Goal: Task Accomplishment & Management: Complete application form

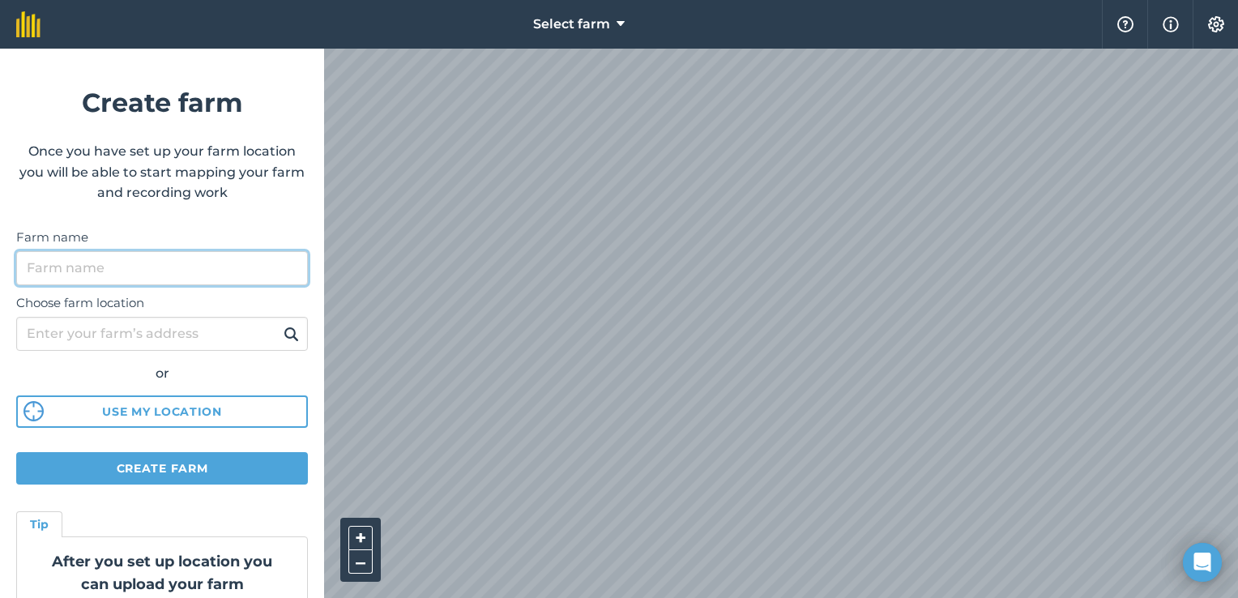
click at [132, 257] on input "Farm name" at bounding box center [162, 268] width 292 height 34
click at [194, 265] on input "Sebenza Uthokoze Farm" at bounding box center [162, 268] width 292 height 34
type input "Sebenza Uthokoze Farm"
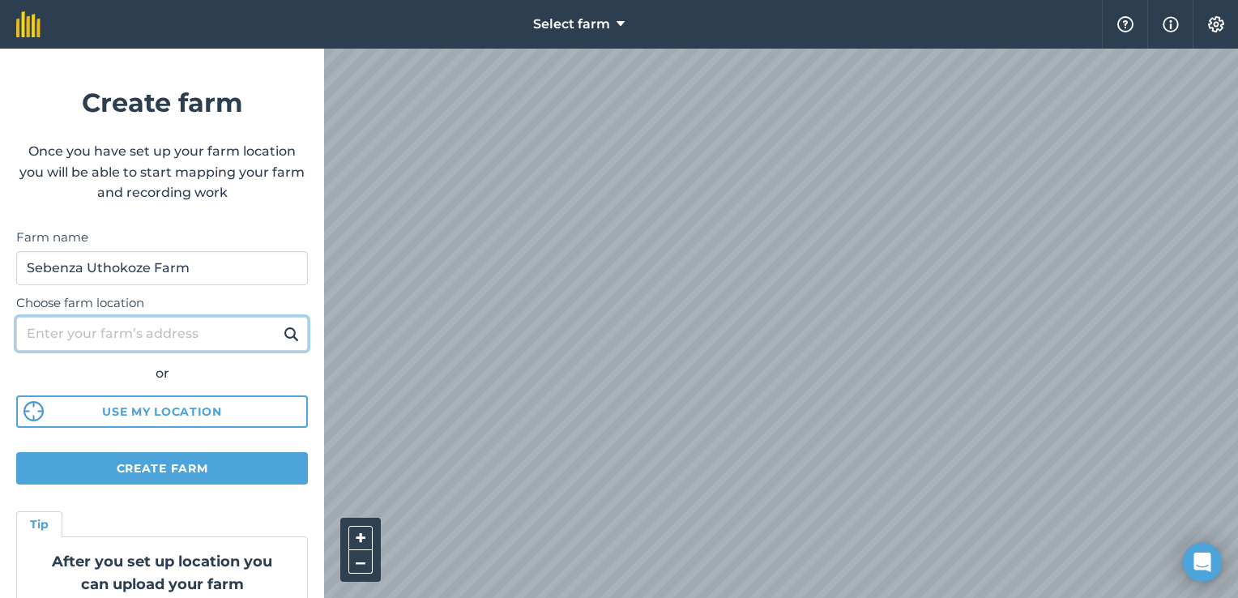
click at [169, 342] on input "Choose farm location" at bounding box center [162, 334] width 292 height 34
click at [250, 332] on input "Umfolozi street, opposite A clinic," at bounding box center [162, 334] width 292 height 34
type input "Umfolozi street, opposite A clinic, Ulundi"
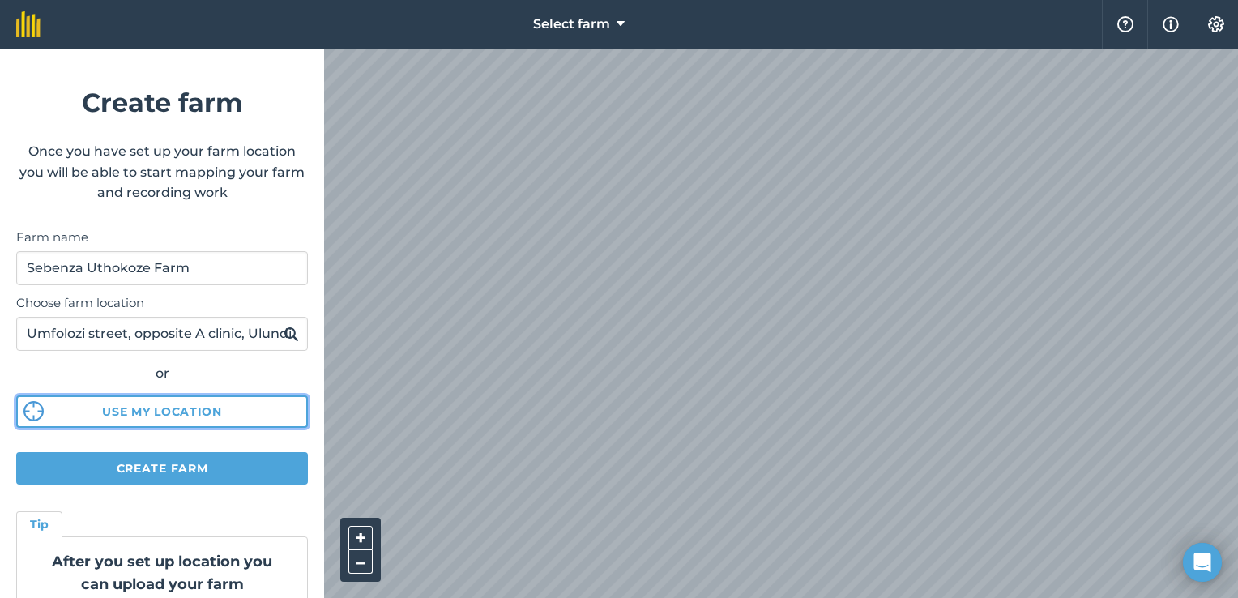
scroll to position [0, 0]
click at [136, 407] on button "Use my location" at bounding box center [162, 411] width 292 height 32
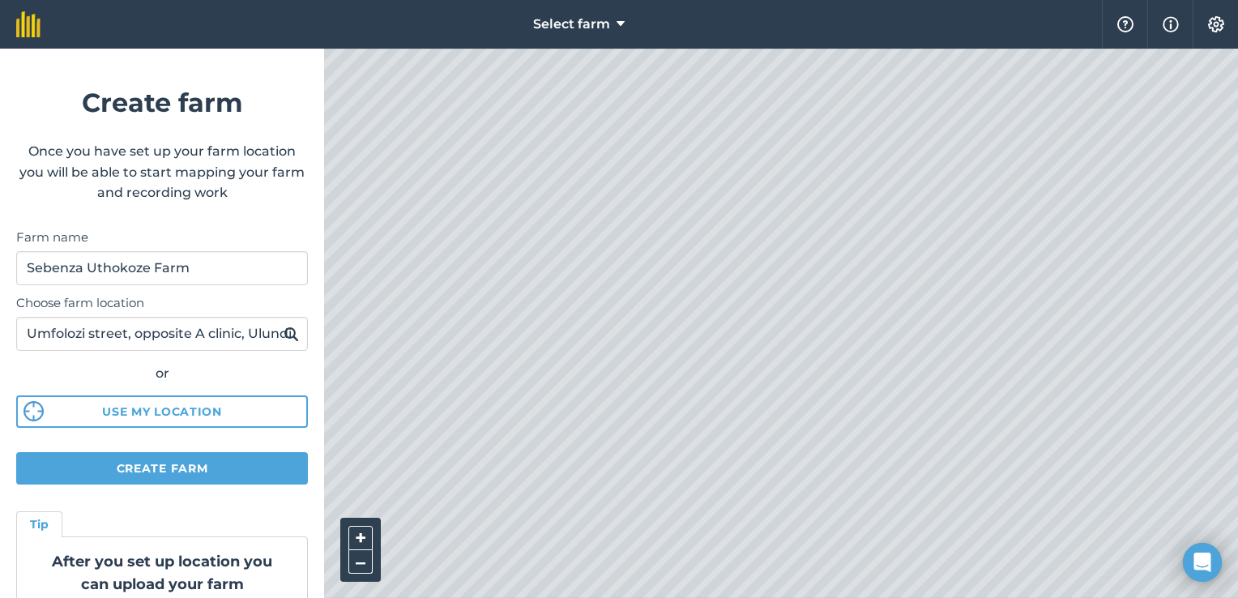
click at [822, 597] on html "Select farm Help Info Settings Create farm Once you have set up your farm locat…" at bounding box center [619, 299] width 1238 height 598
click at [171, 469] on button "Create farm" at bounding box center [162, 468] width 292 height 32
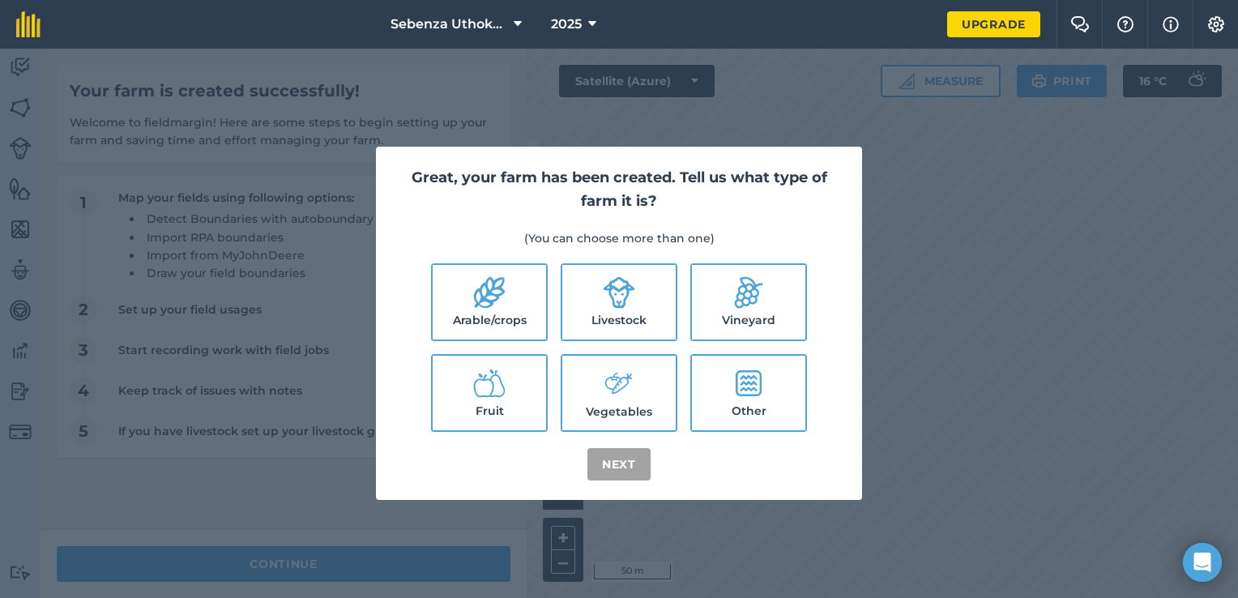
click at [623, 370] on icon at bounding box center [619, 383] width 32 height 35
checkbox input "true"
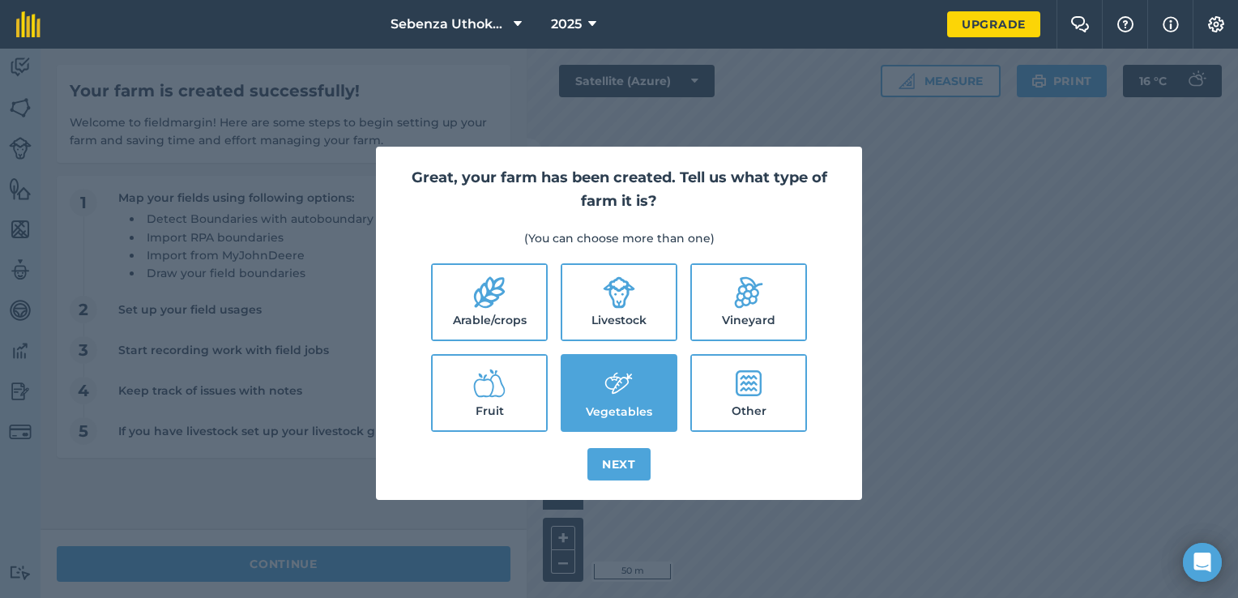
click at [621, 305] on icon at bounding box center [619, 292] width 32 height 32
checkbox input "true"
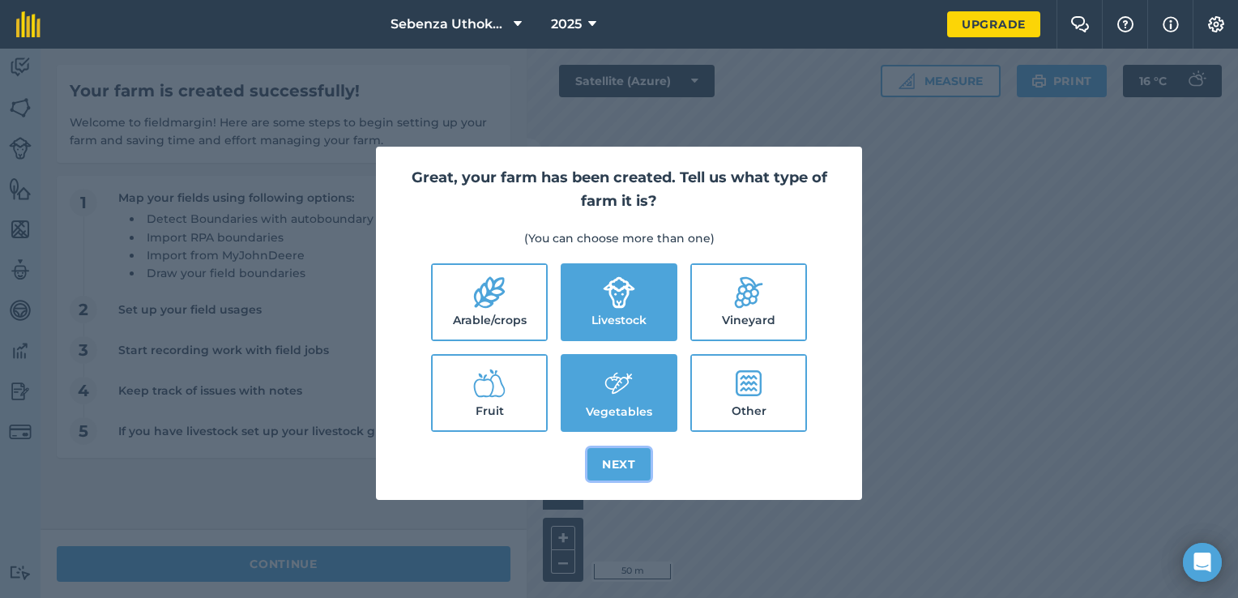
click at [622, 465] on button "Next" at bounding box center [618, 464] width 63 height 32
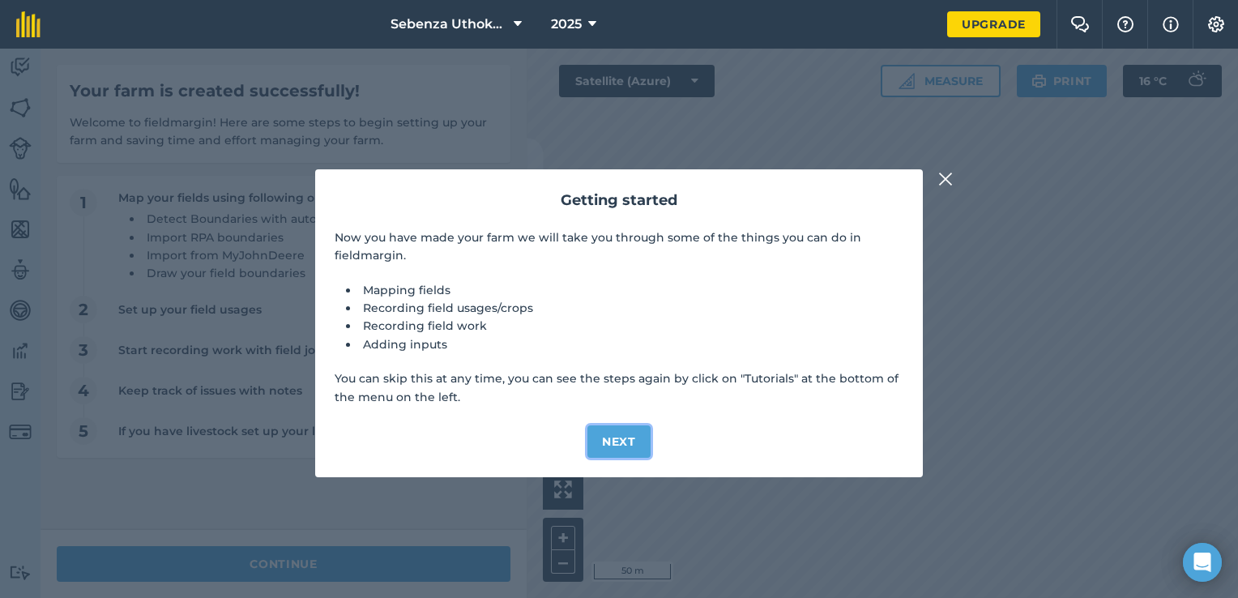
click at [623, 449] on button "Next" at bounding box center [618, 441] width 63 height 32
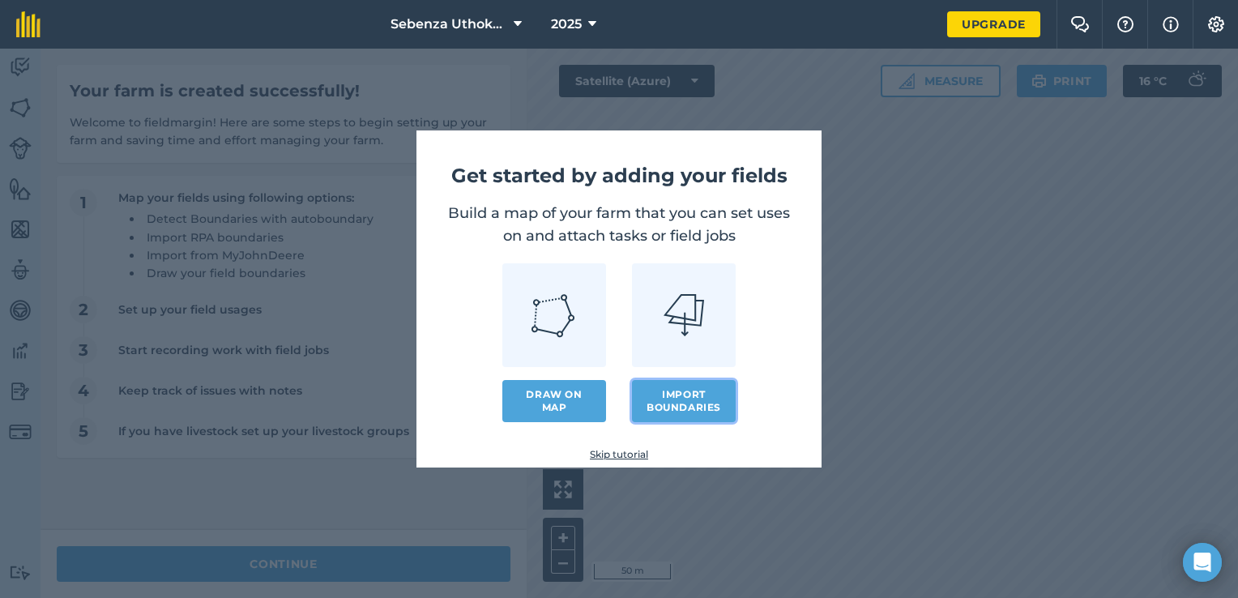
click at [679, 391] on button "Import boundaries" at bounding box center [684, 401] width 104 height 42
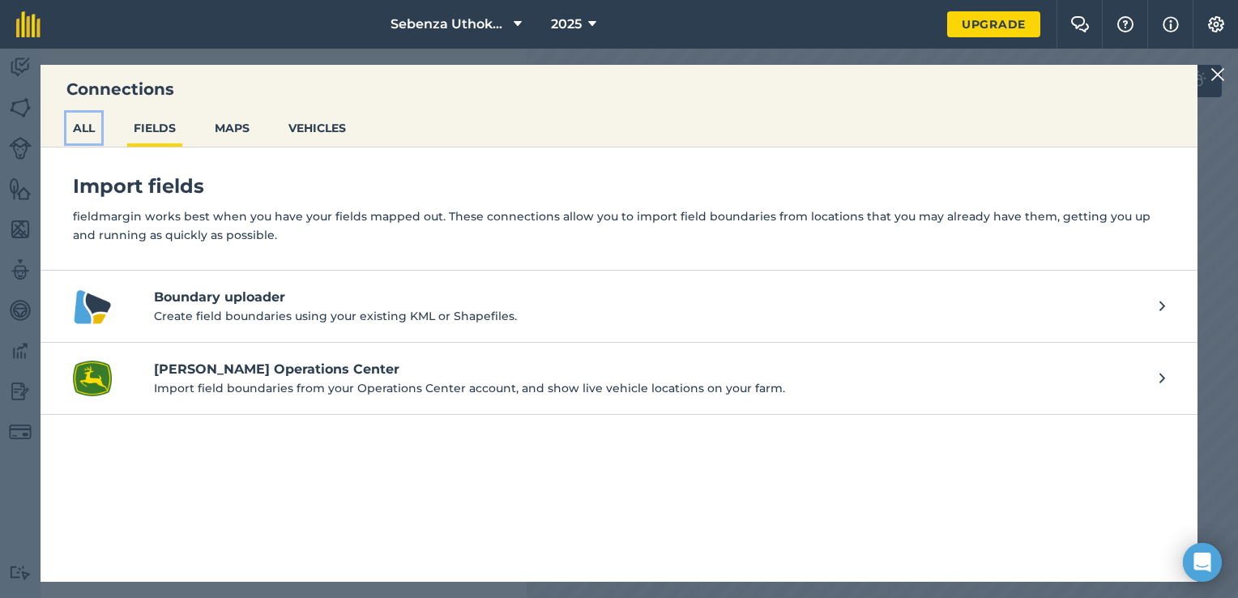
click at [100, 137] on button "ALL" at bounding box center [83, 128] width 35 height 31
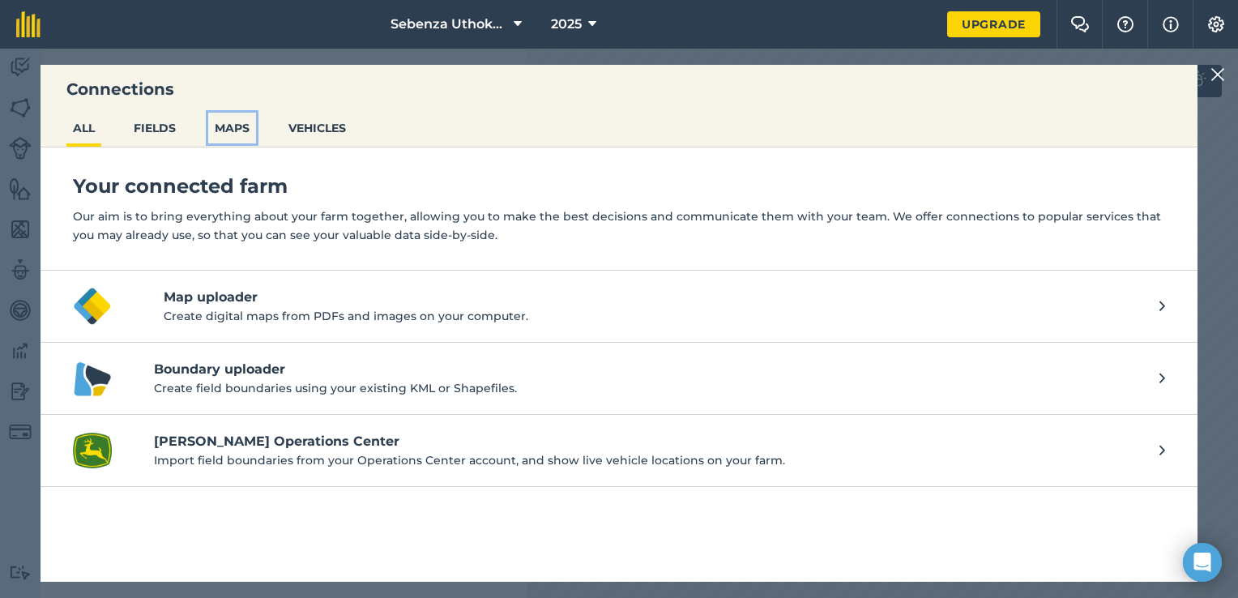
click at [225, 128] on button "MAPS" at bounding box center [232, 128] width 48 height 31
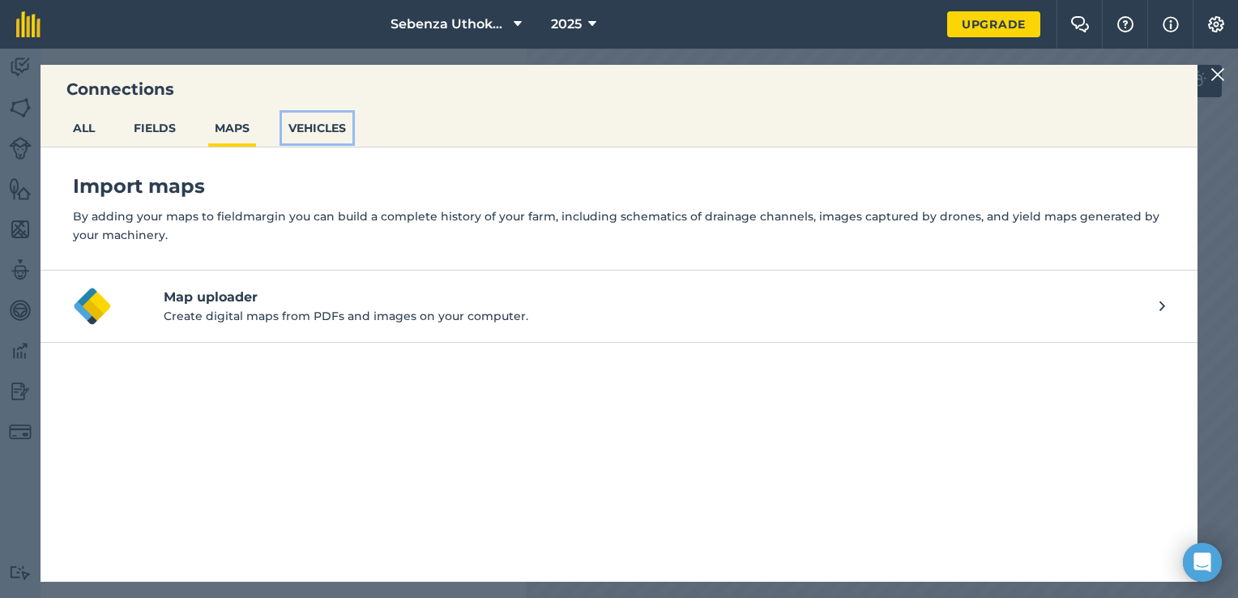
click at [311, 134] on button "VEHICLES" at bounding box center [317, 128] width 70 height 31
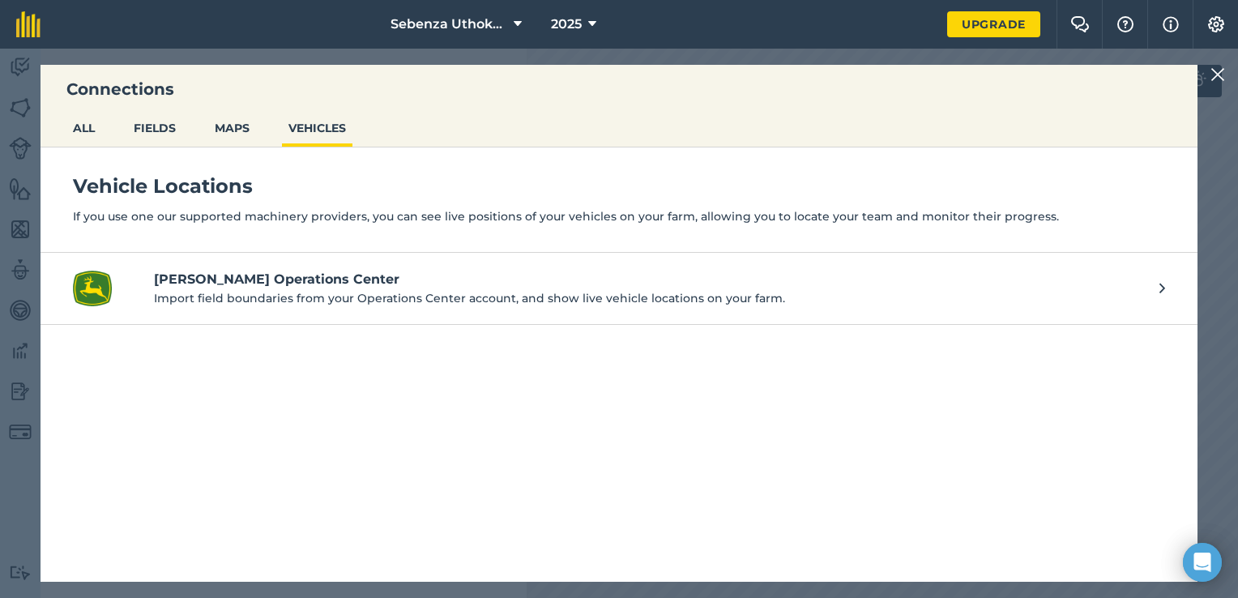
click at [1217, 74] on img at bounding box center [1217, 74] width 15 height 19
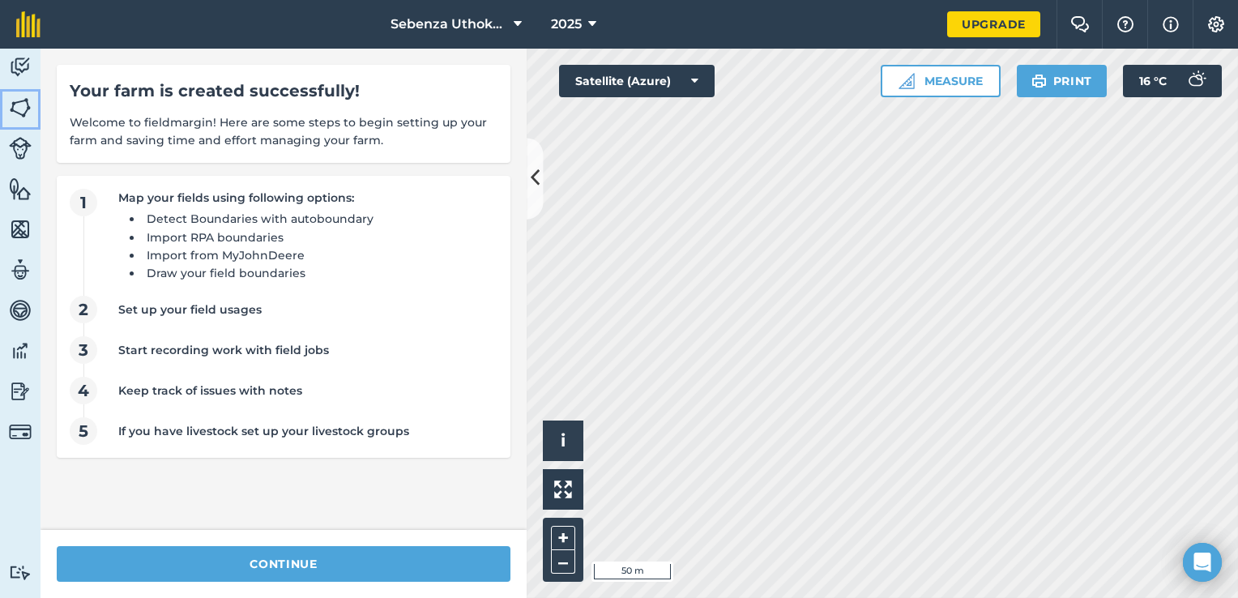
click at [15, 109] on img at bounding box center [20, 108] width 23 height 24
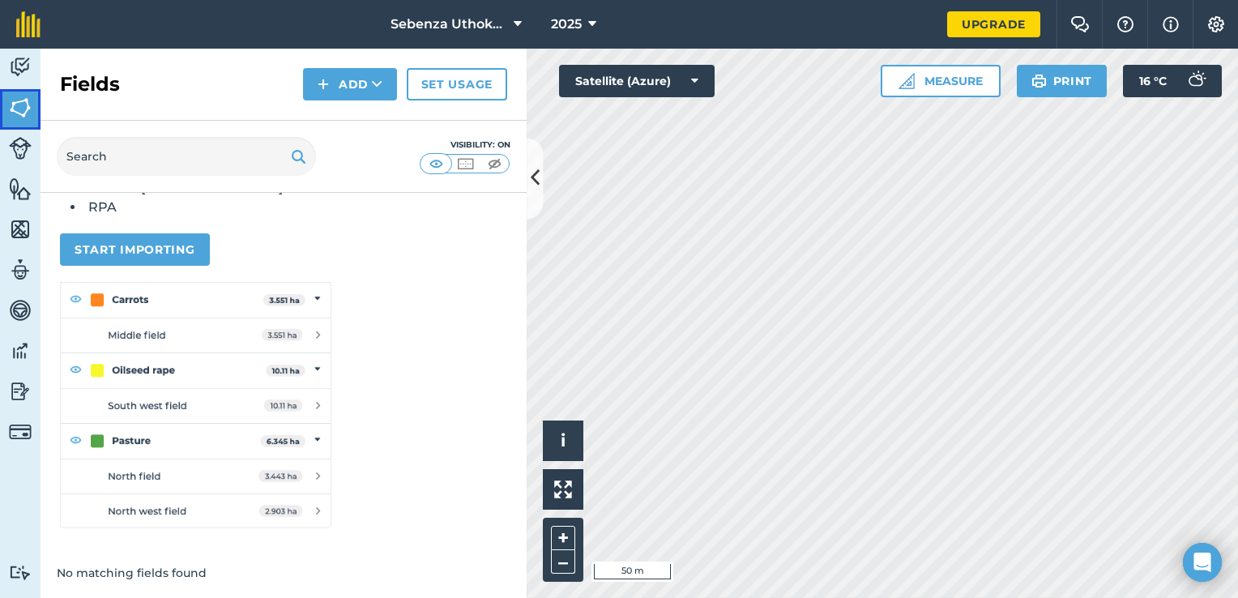
scroll to position [198, 0]
click at [540, 186] on button at bounding box center [535, 178] width 16 height 81
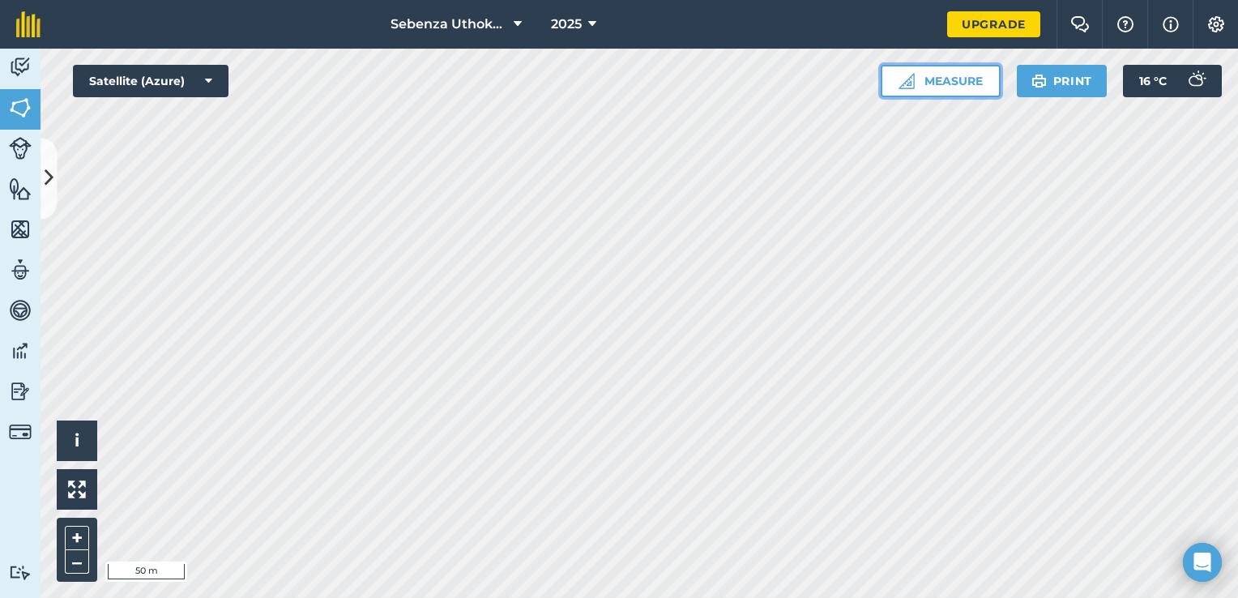
click at [913, 74] on img at bounding box center [907, 81] width 16 height 16
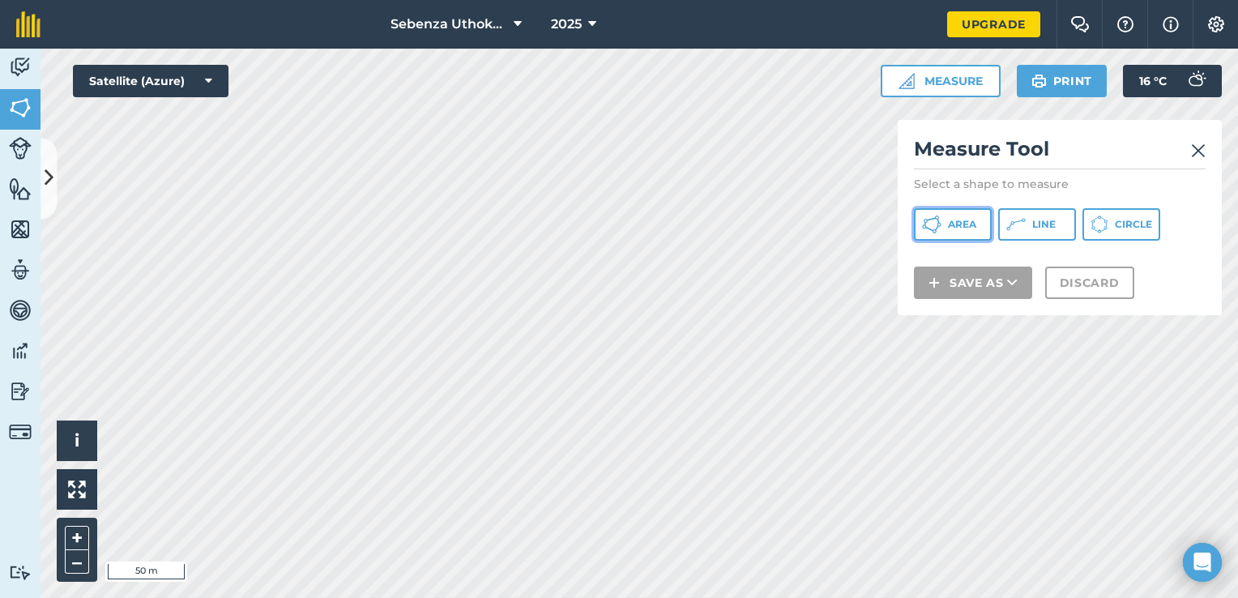
click at [967, 232] on button "Area" at bounding box center [953, 224] width 78 height 32
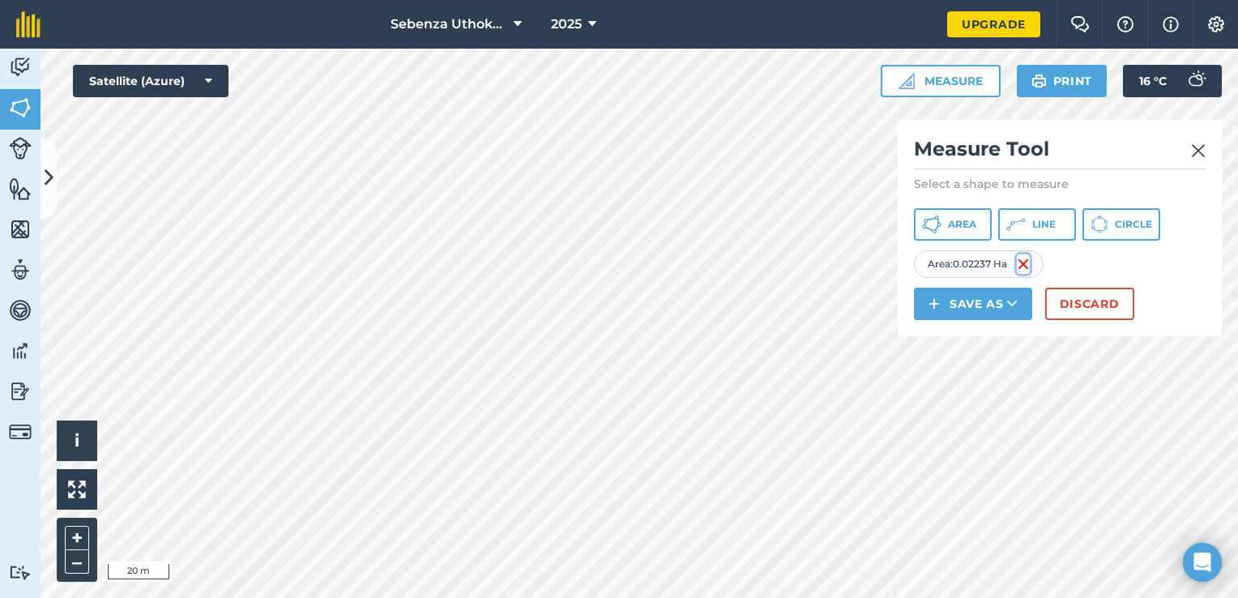
click at [1027, 264] on img at bounding box center [1023, 263] width 13 height 19
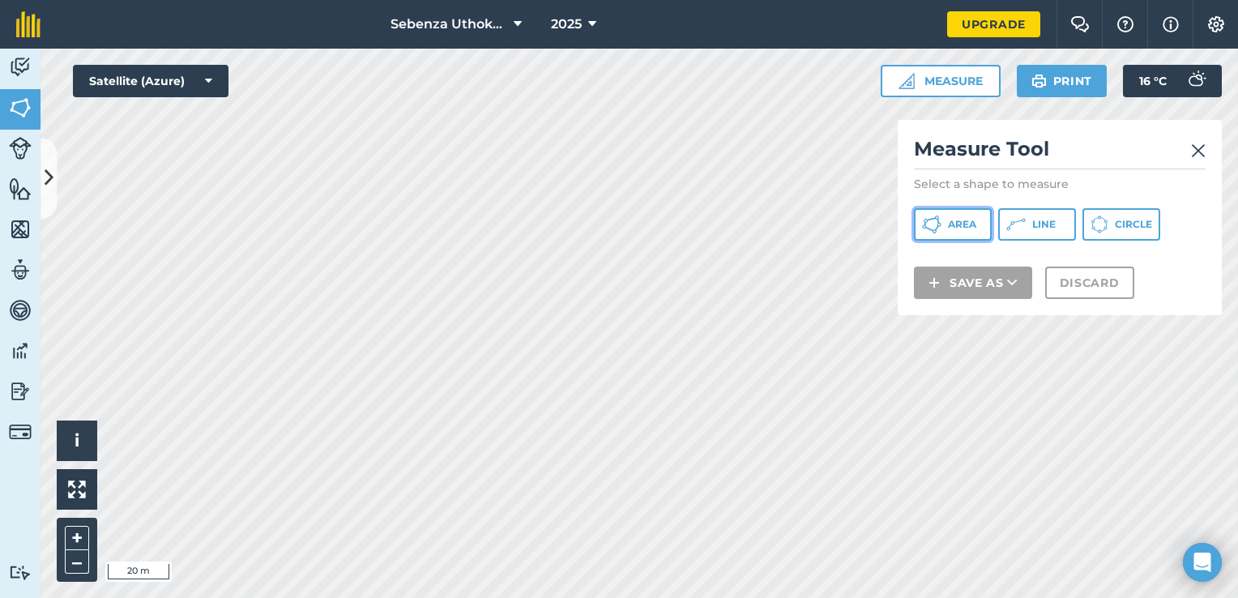
click at [950, 218] on span "Area" at bounding box center [962, 224] width 28 height 13
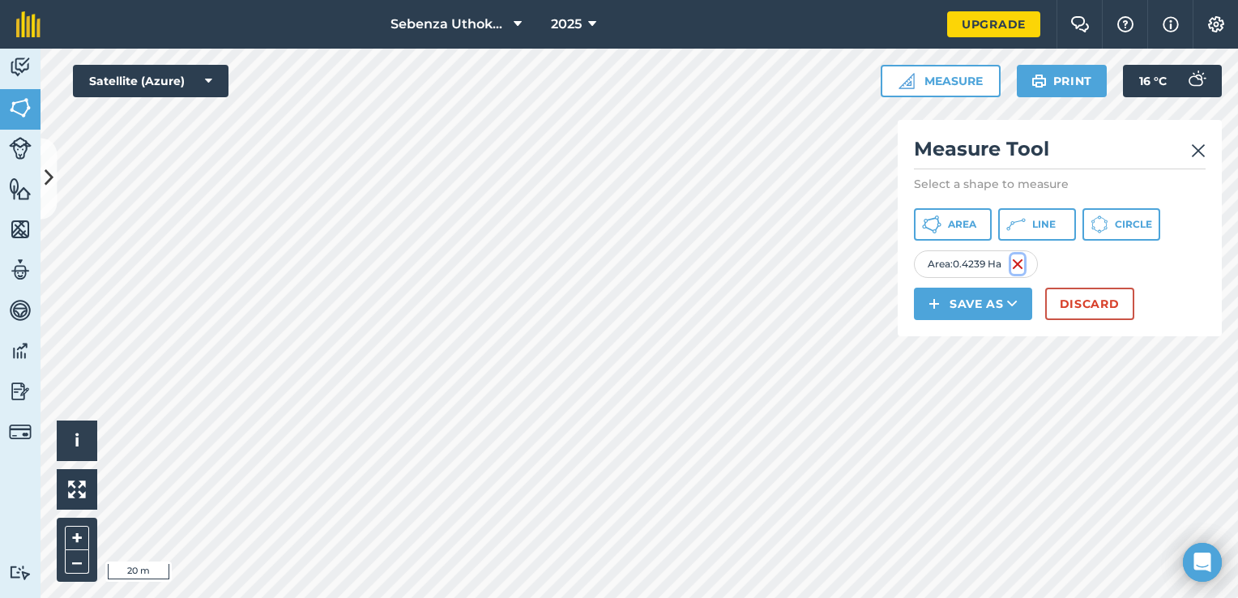
click at [1019, 262] on img at bounding box center [1017, 263] width 13 height 19
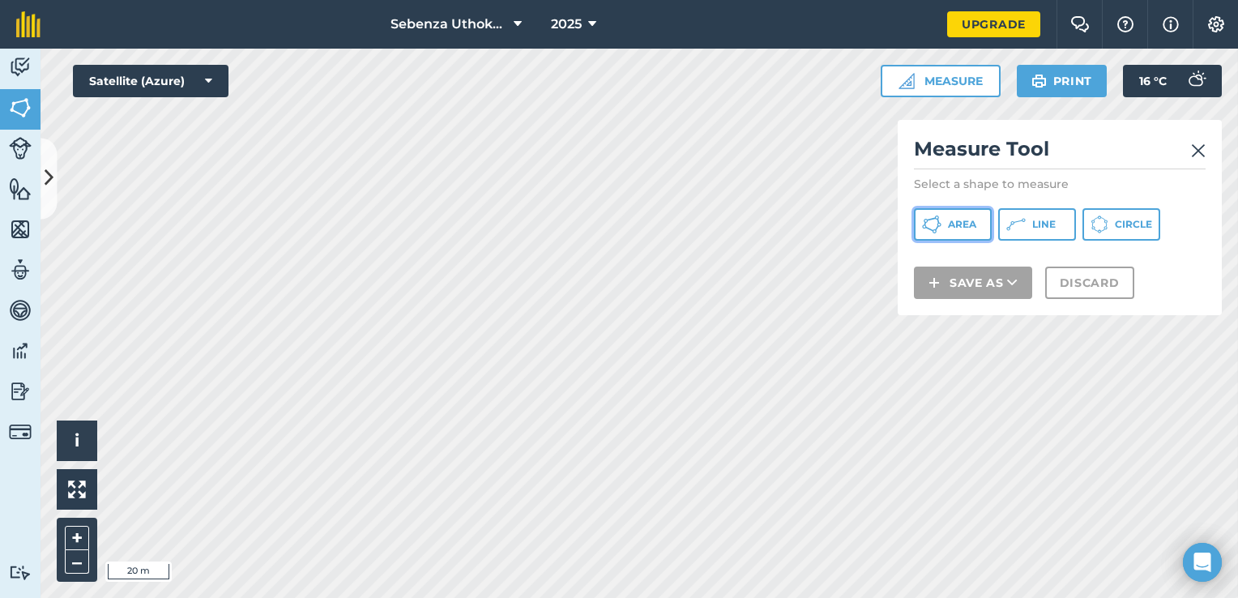
click at [969, 218] on span "Area" at bounding box center [962, 224] width 28 height 13
click at [967, 216] on button "Area" at bounding box center [953, 224] width 78 height 32
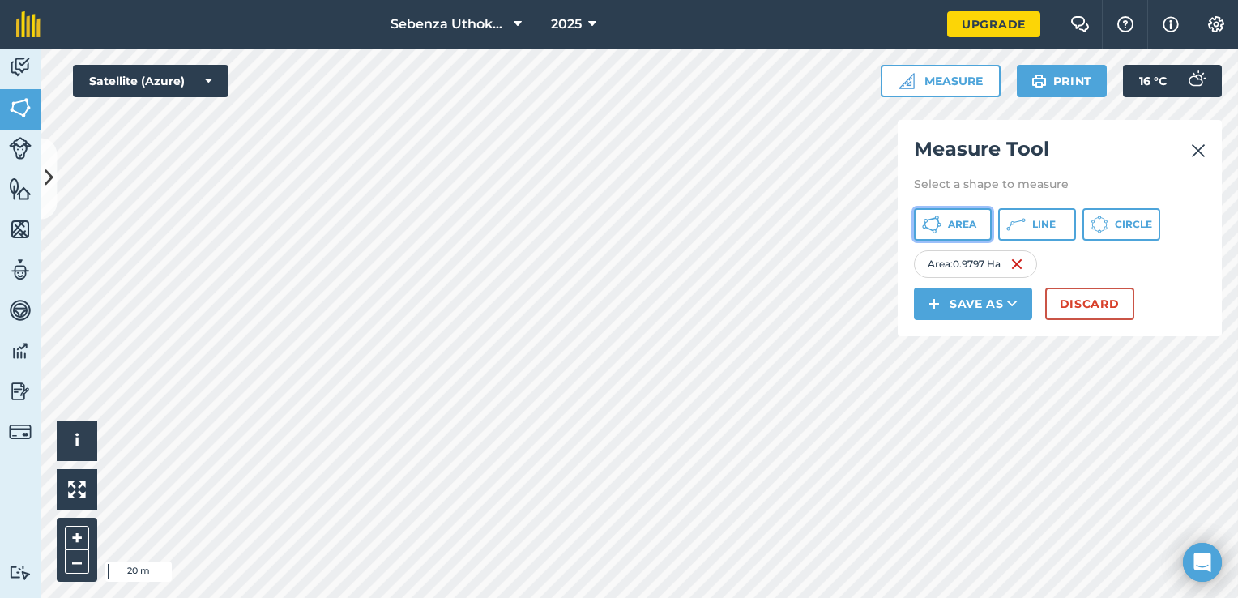
click at [949, 216] on button "Area" at bounding box center [953, 224] width 78 height 32
click at [1020, 263] on img at bounding box center [1016, 263] width 13 height 19
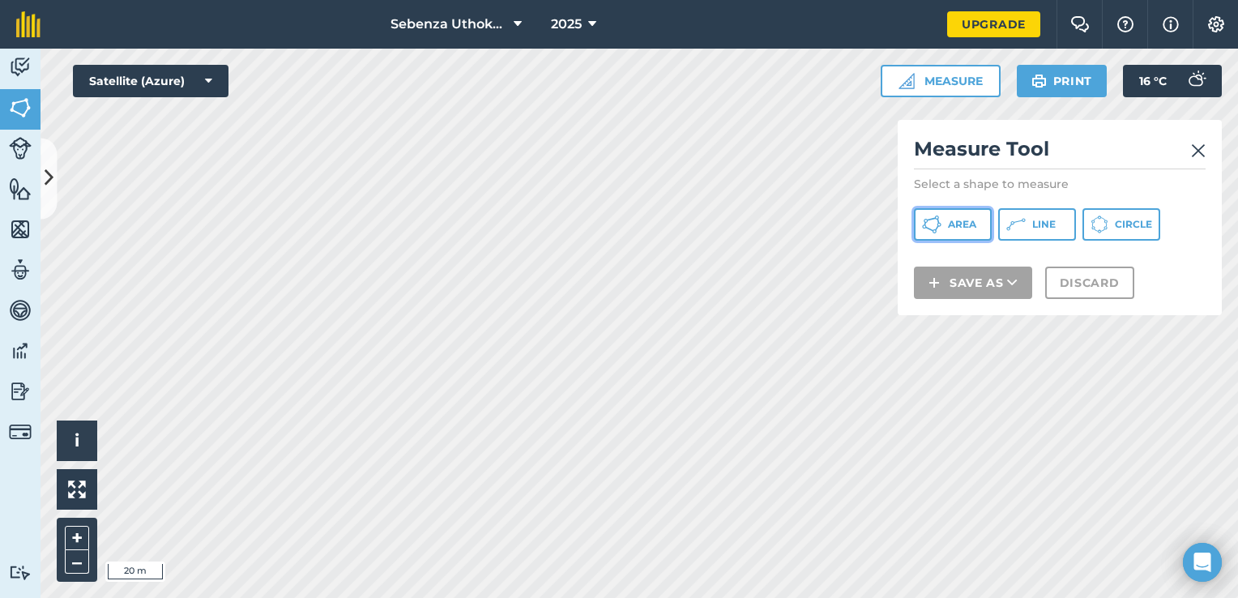
click at [963, 226] on span "Area" at bounding box center [962, 224] width 28 height 13
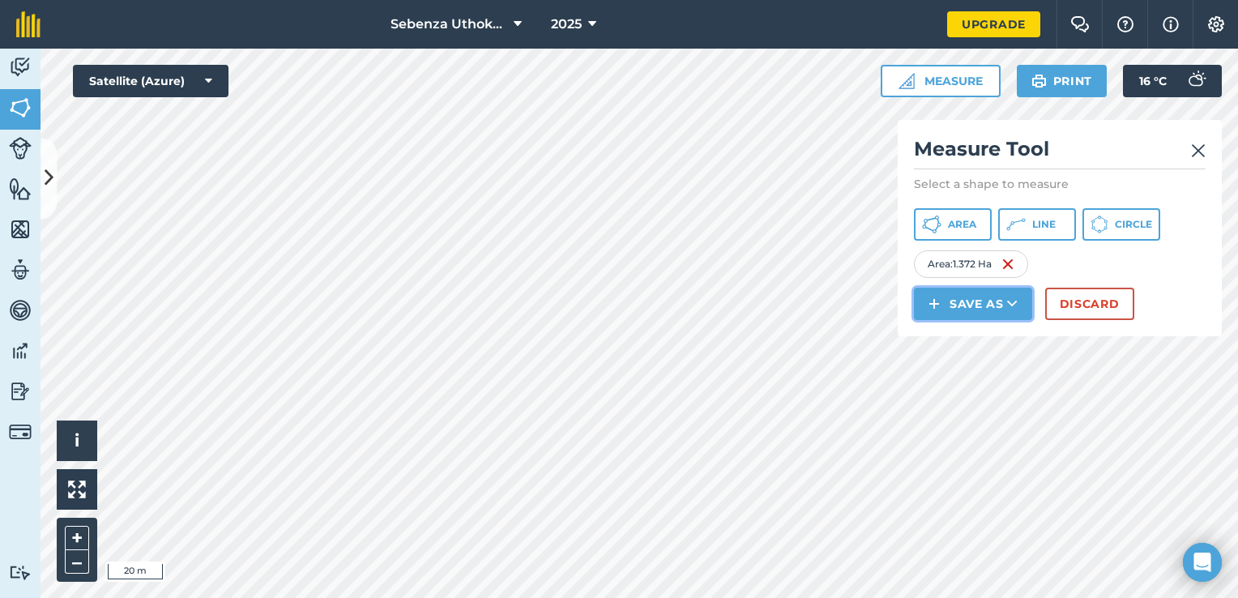
click at [996, 300] on button "Save as" at bounding box center [973, 304] width 118 height 32
click at [980, 338] on link "Field" at bounding box center [972, 340] width 113 height 36
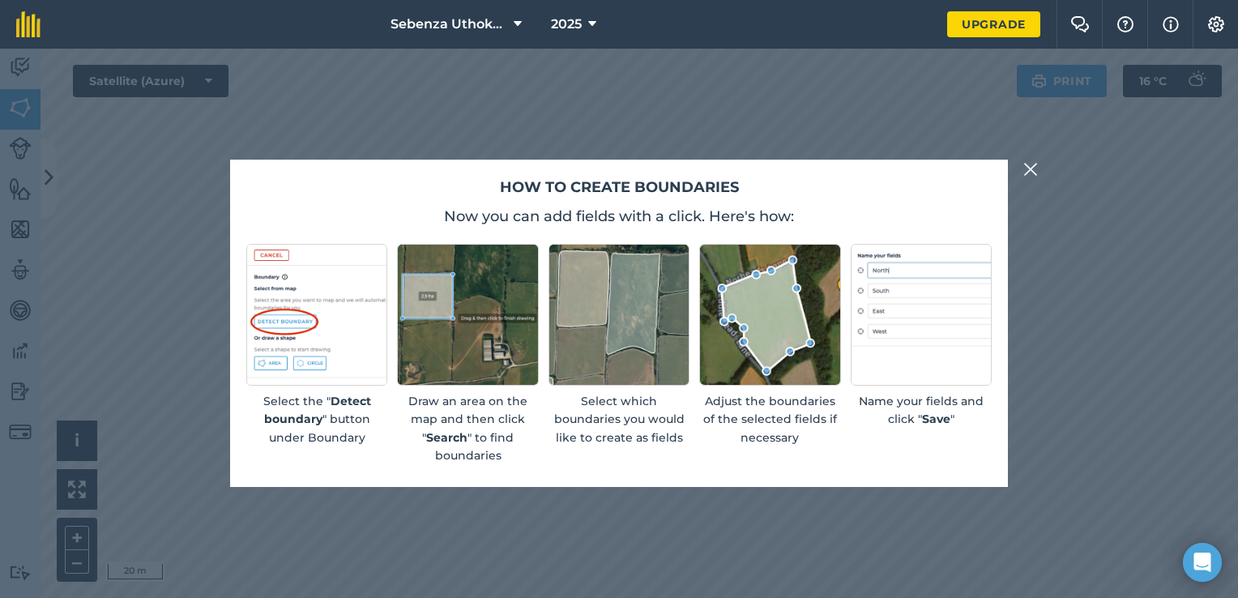
click at [927, 415] on strong "Save" at bounding box center [936, 419] width 28 height 15
click at [1028, 167] on img at bounding box center [1030, 169] width 15 height 19
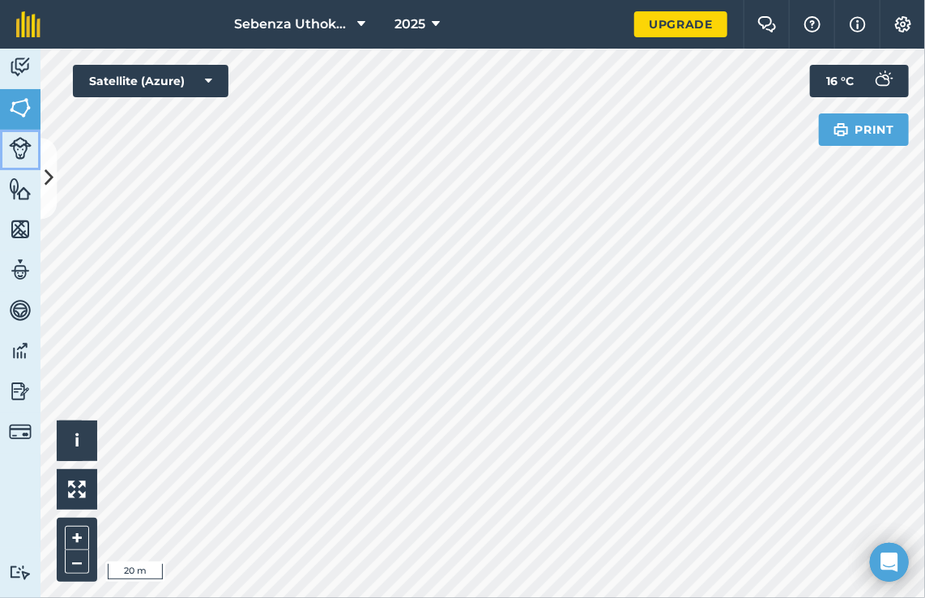
click at [33, 147] on link "Livestock" at bounding box center [20, 150] width 41 height 41
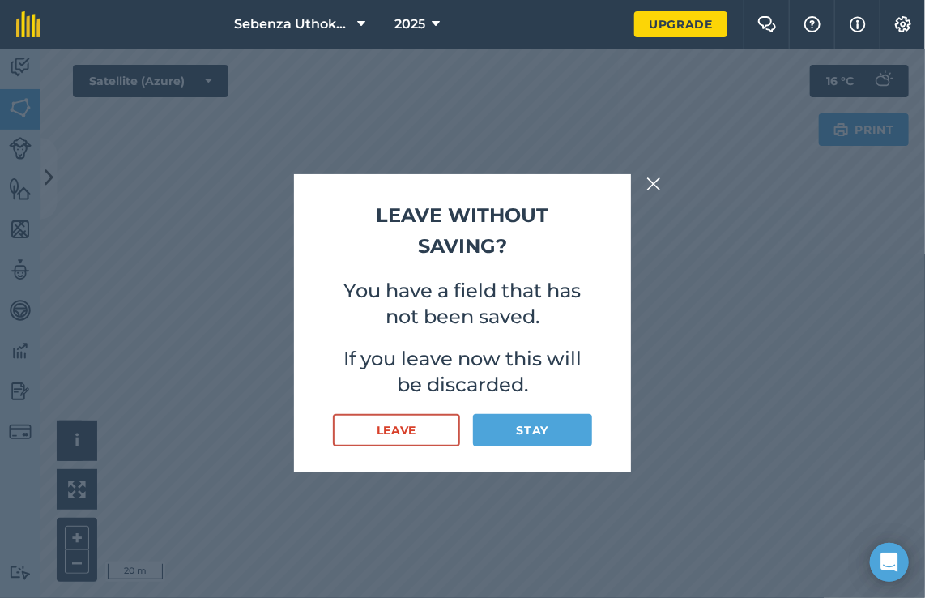
click at [651, 182] on img at bounding box center [654, 183] width 15 height 19
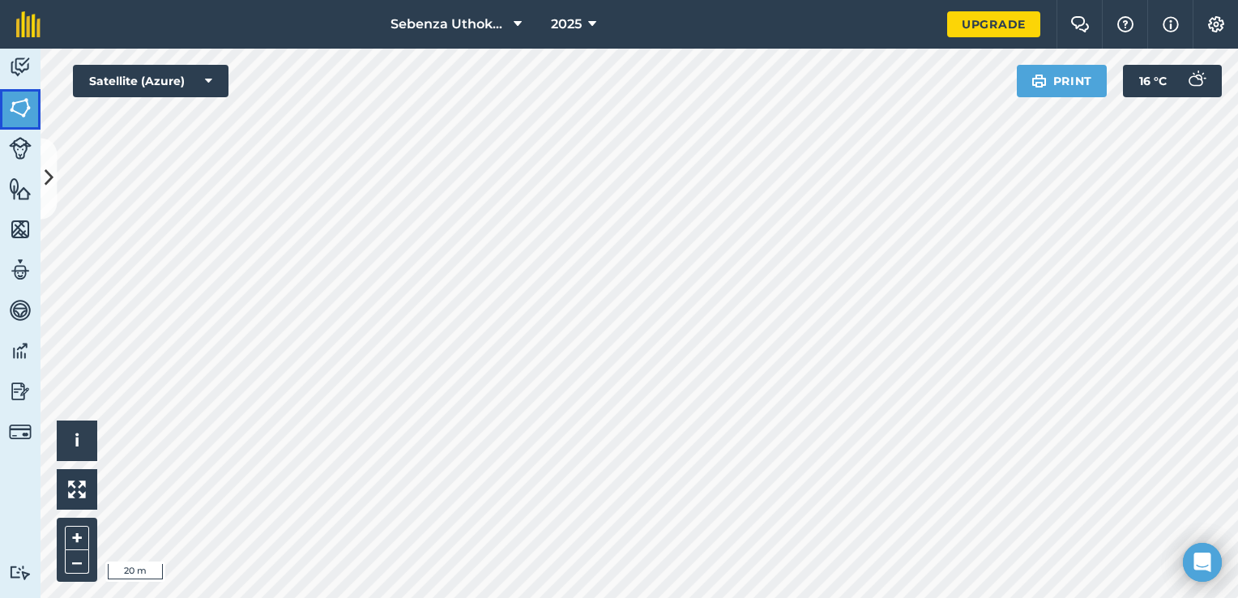
click at [18, 100] on img at bounding box center [20, 108] width 23 height 24
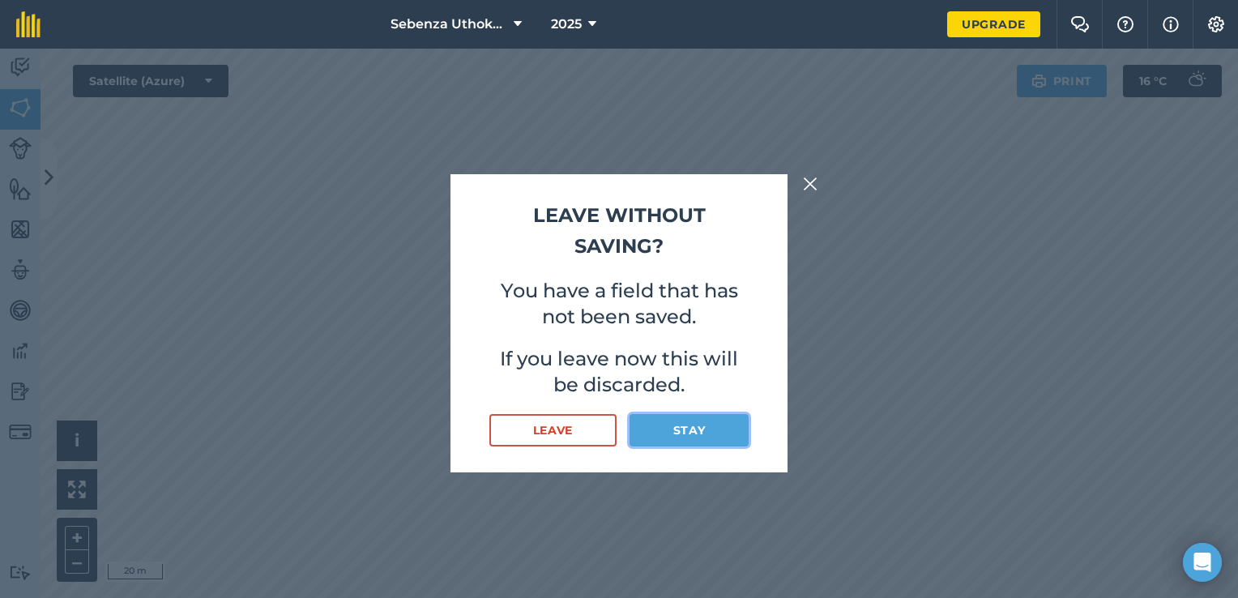
click at [681, 425] on button "Stay" at bounding box center [689, 430] width 119 height 32
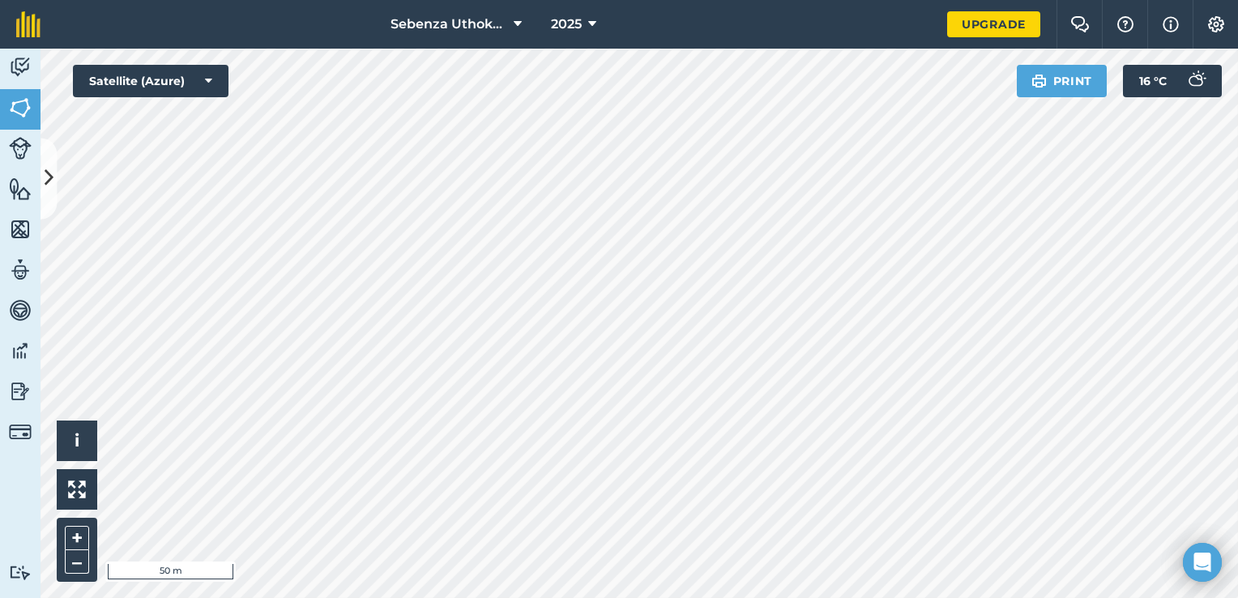
click at [1173, 0] on html "Sebenza Uthokoze Farm 2025 Upgrade Farm Chat Help Info Settings Map printing is…" at bounding box center [619, 299] width 1238 height 598
click at [1046, 5] on div "Sebenza Uthokoze Farm 2025 Upgrade Farm Chat Help Info Settings Map printing is…" at bounding box center [619, 299] width 1238 height 598
click at [49, 175] on icon at bounding box center [49, 178] width 9 height 28
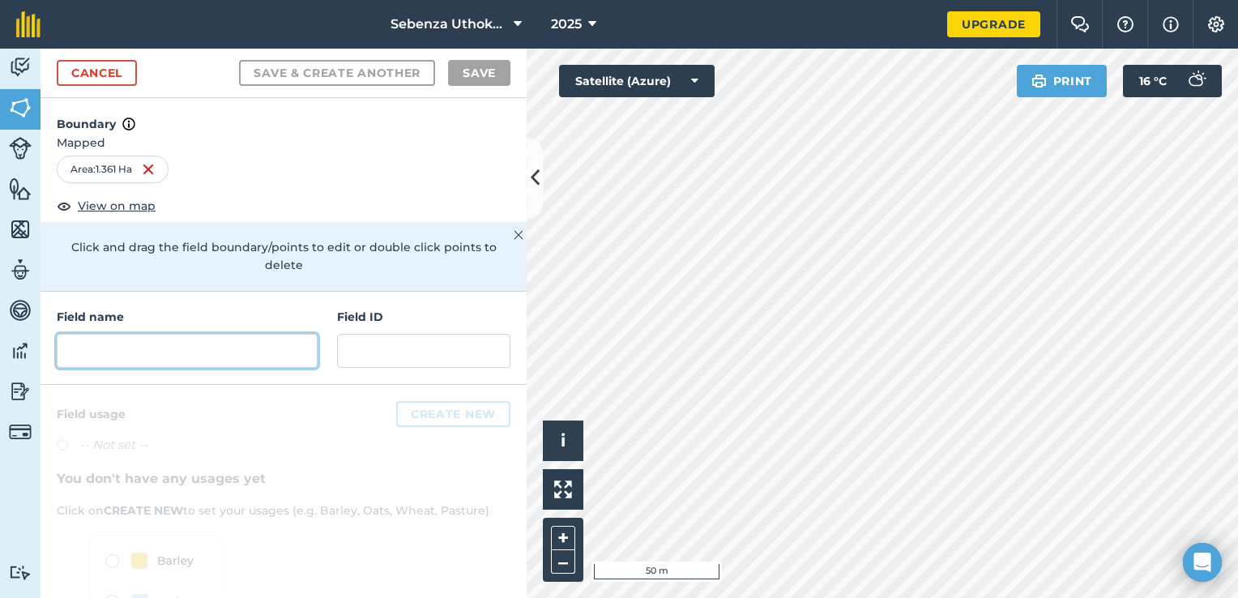
click at [147, 360] on input "text" at bounding box center [187, 351] width 261 height 34
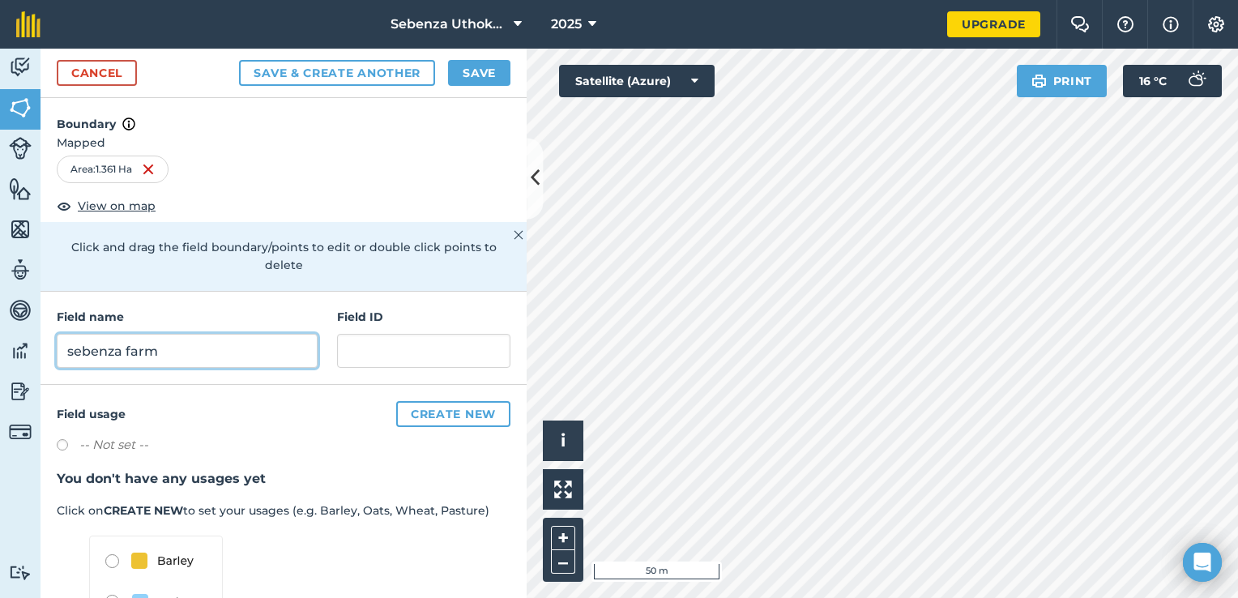
type input "sebenza farm"
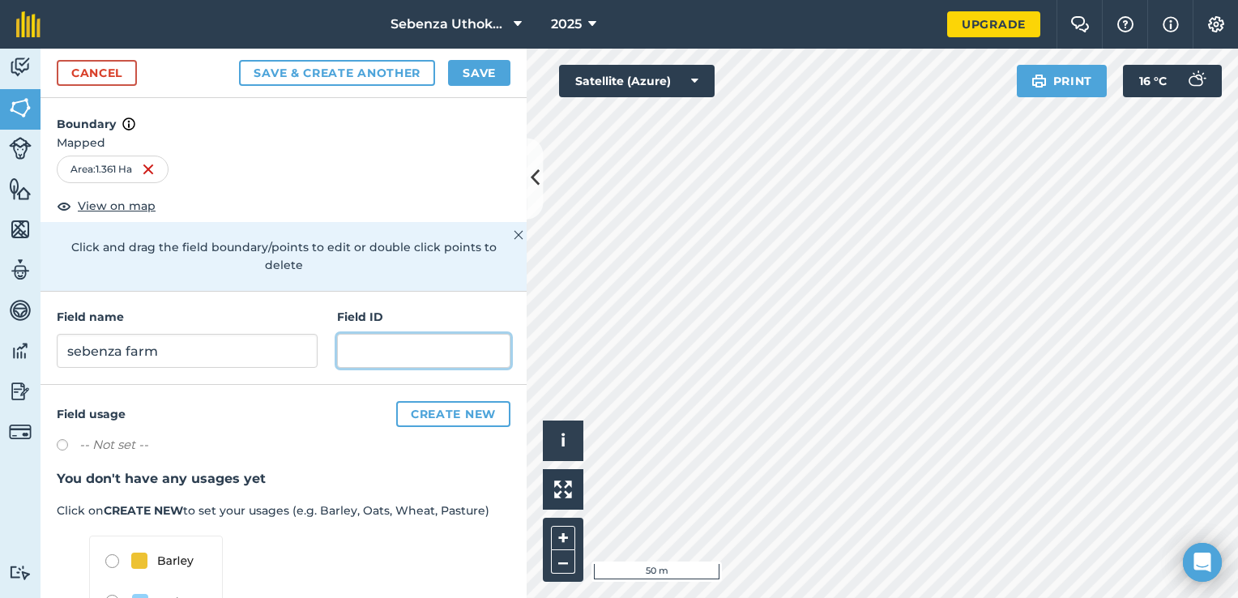
click at [356, 345] on input "text" at bounding box center [423, 351] width 173 height 34
type input "t"
click at [467, 73] on button "Save" at bounding box center [479, 73] width 62 height 26
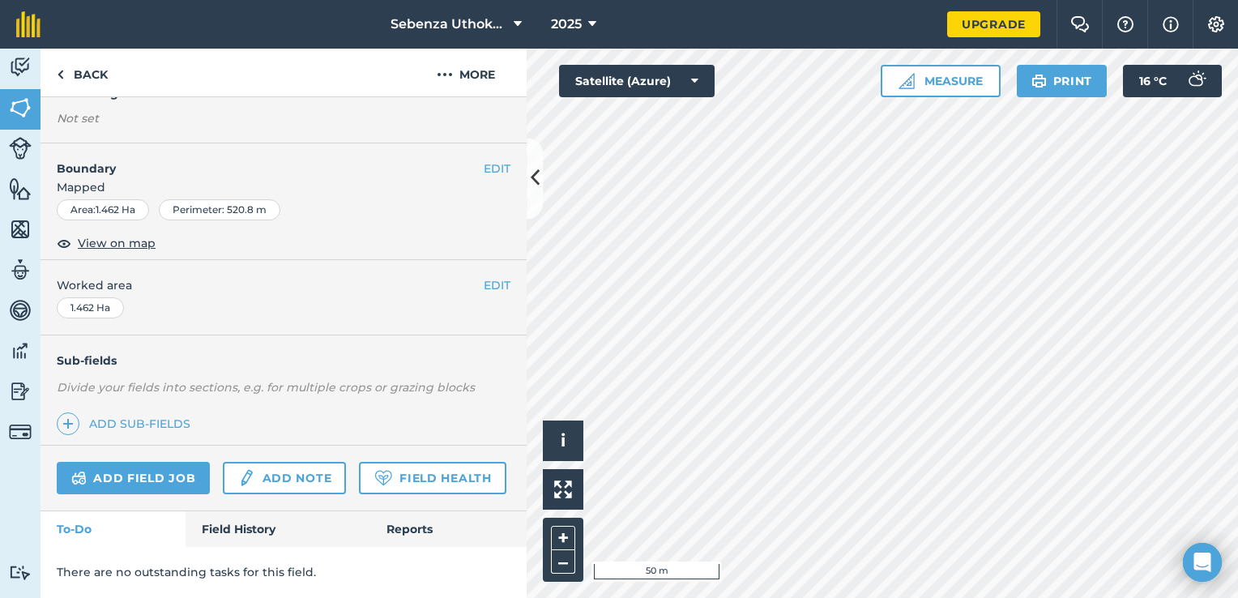
scroll to position [205, 0]
click at [532, 163] on button at bounding box center [535, 178] width 16 height 81
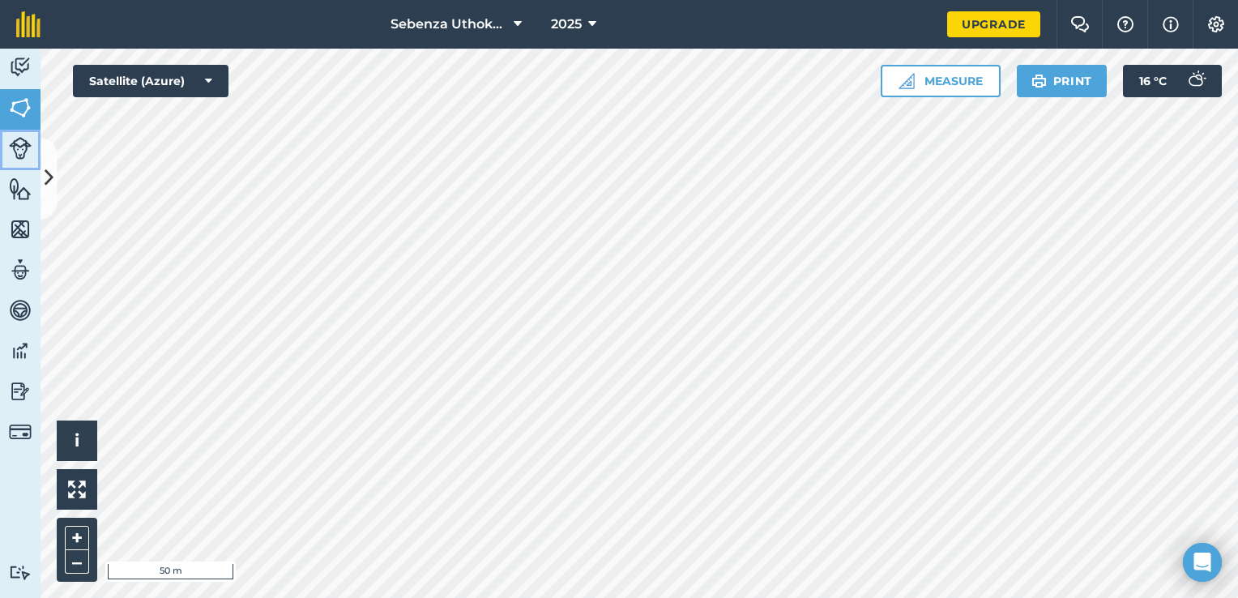
click at [19, 145] on img at bounding box center [20, 148] width 23 height 23
click at [23, 147] on img at bounding box center [20, 148] width 23 height 23
click at [54, 202] on button at bounding box center [49, 178] width 16 height 81
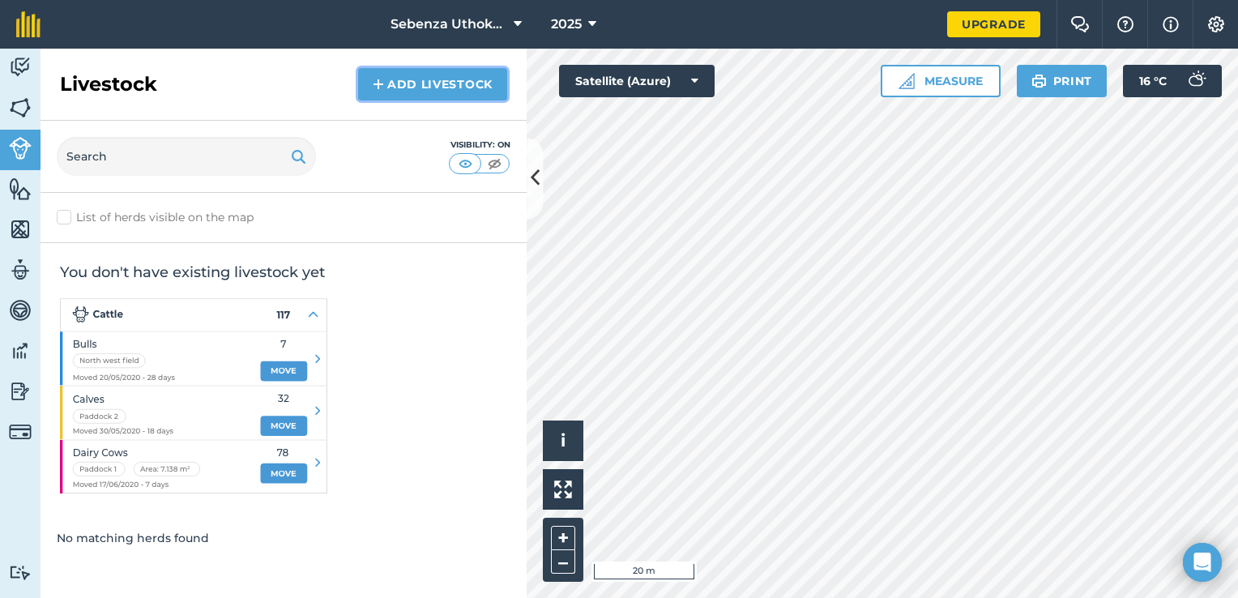
click at [382, 76] on img at bounding box center [378, 84] width 11 height 19
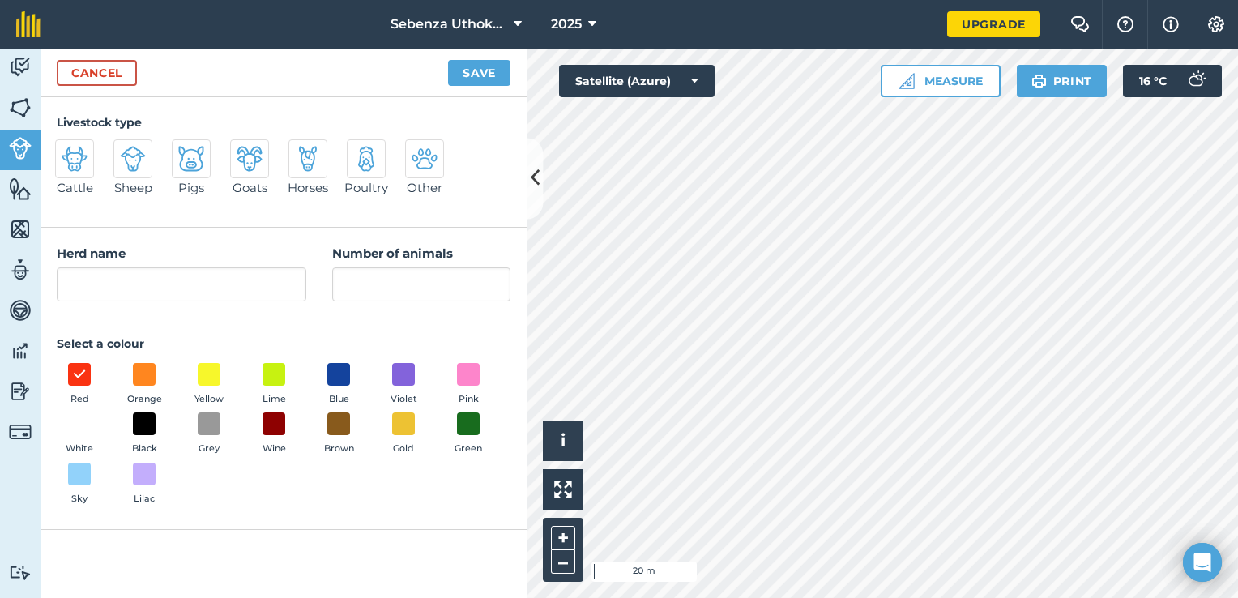
click at [365, 160] on img at bounding box center [366, 159] width 26 height 26
click at [359, 150] on input "Poultry" at bounding box center [353, 144] width 11 height 11
radio input "true"
type input "Poultry"
click at [370, 284] on input "Number of animals" at bounding box center [421, 284] width 178 height 34
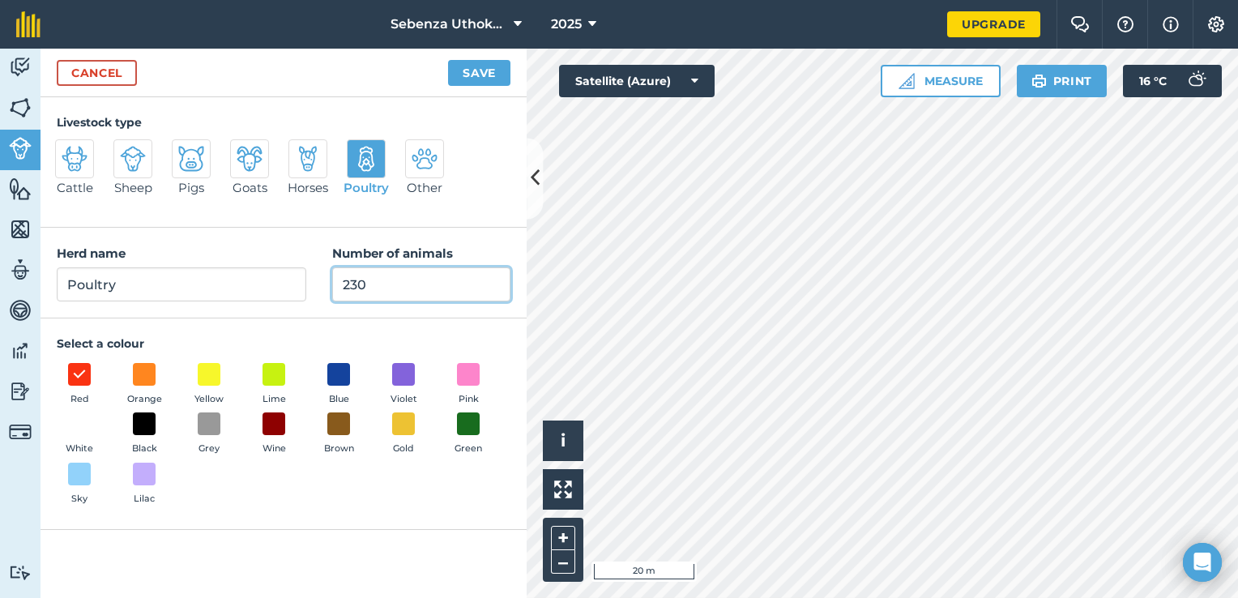
click at [370, 284] on input "230" at bounding box center [421, 284] width 178 height 34
type input "230"
click at [400, 424] on span at bounding box center [403, 424] width 25 height 25
click at [493, 71] on button "Save" at bounding box center [479, 73] width 62 height 26
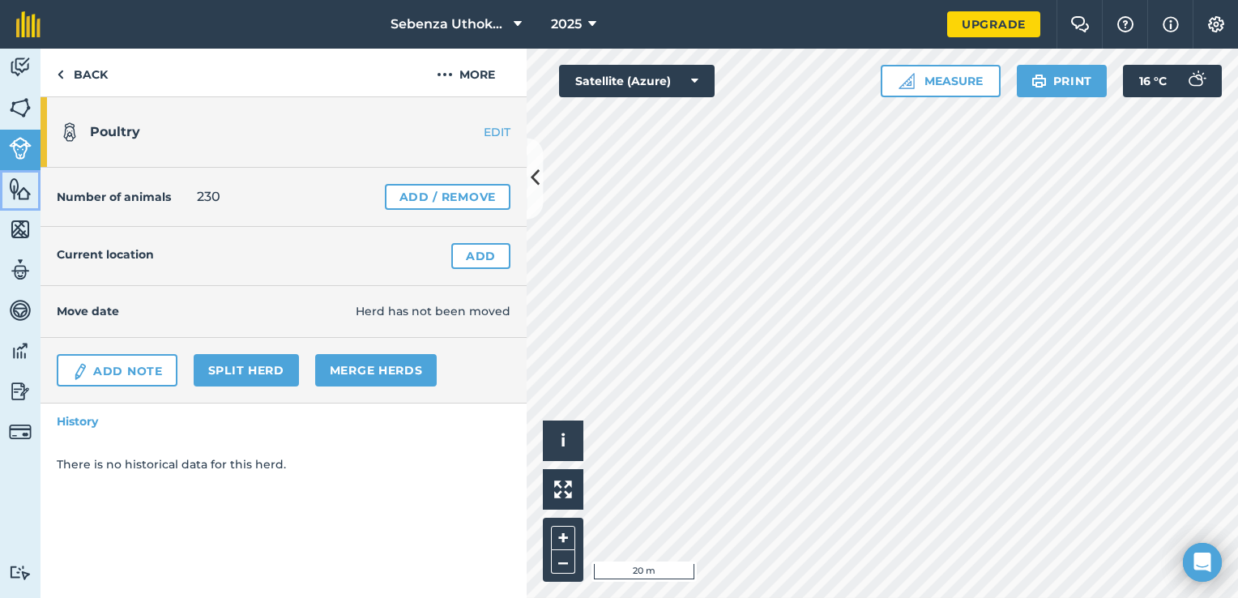
click at [18, 186] on img at bounding box center [20, 189] width 23 height 24
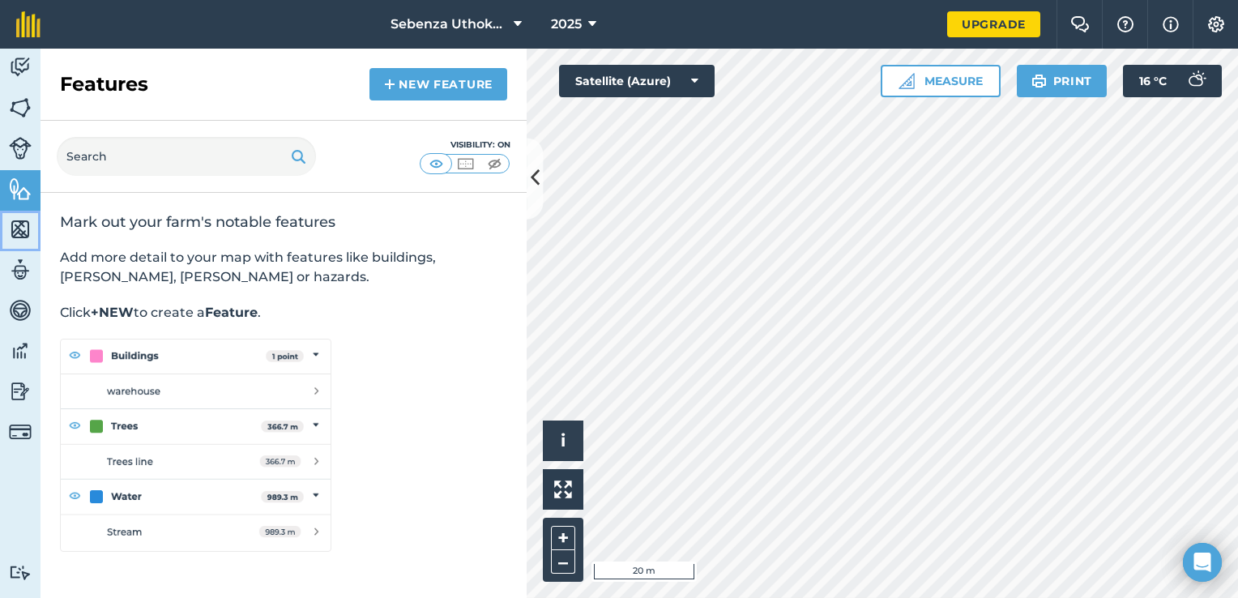
click at [16, 233] on img at bounding box center [20, 229] width 23 height 24
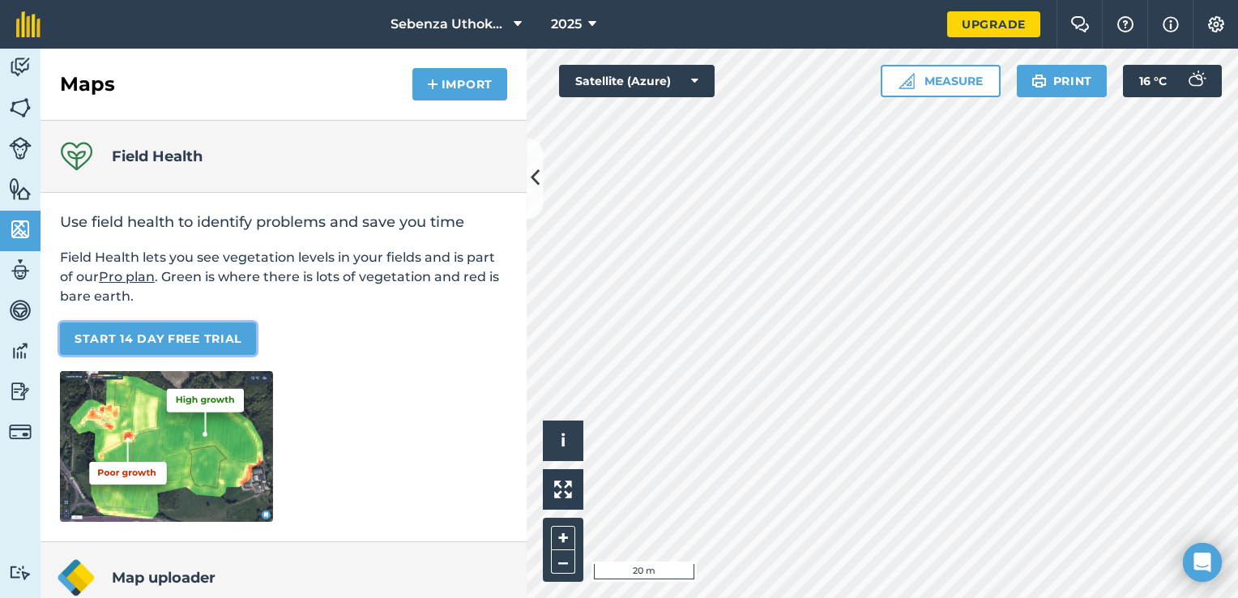
click at [194, 335] on link "START 14 DAY FREE TRIAL" at bounding box center [158, 338] width 196 height 32
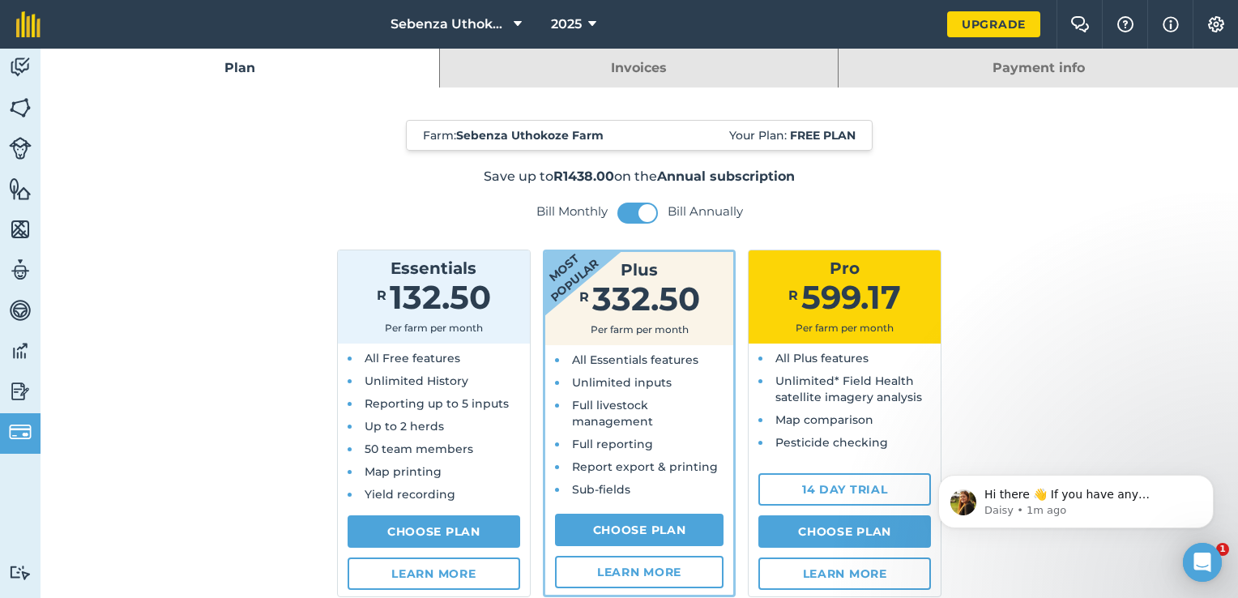
click at [685, 69] on link "Invoices" at bounding box center [639, 68] width 399 height 39
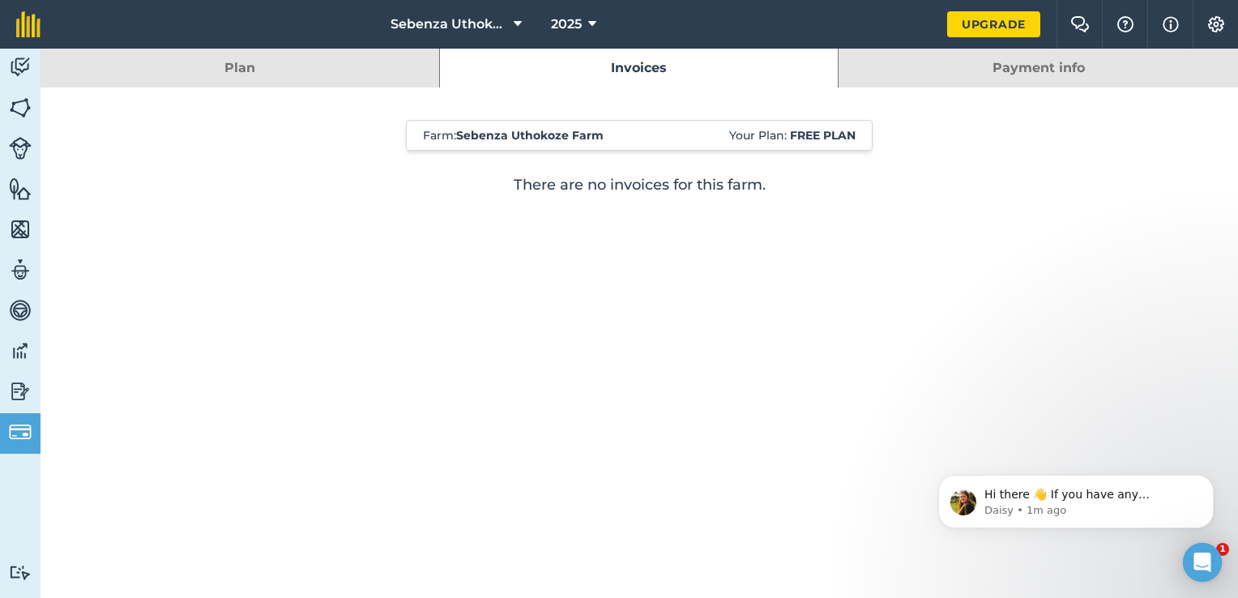
click at [319, 64] on link "Plan" at bounding box center [240, 68] width 399 height 39
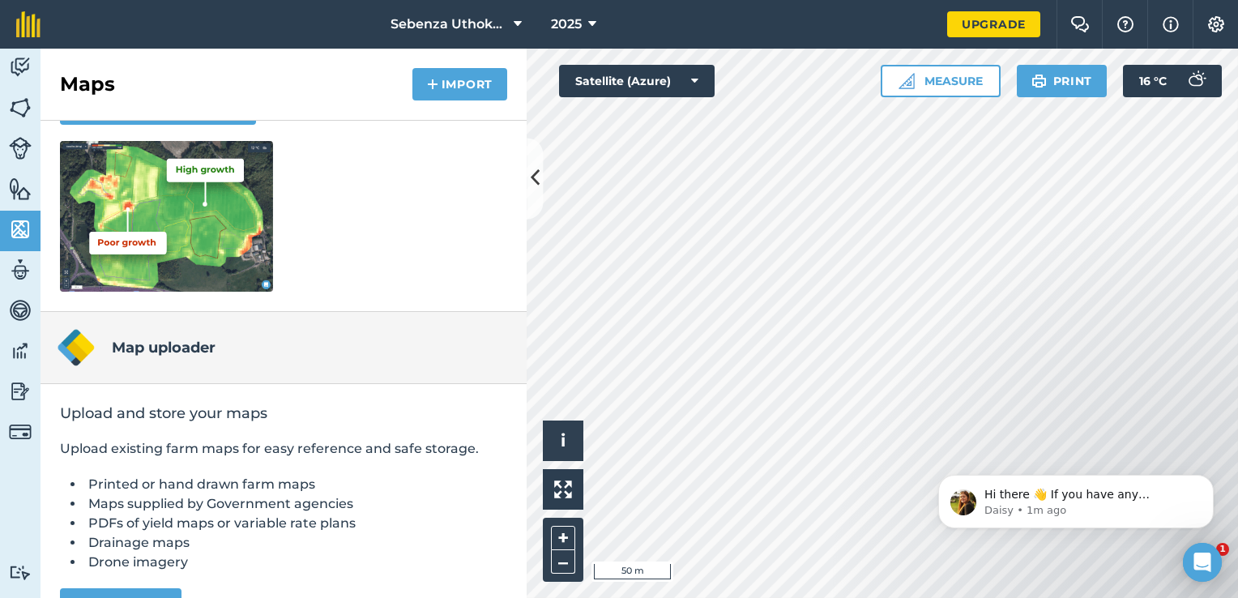
scroll to position [270, 0]
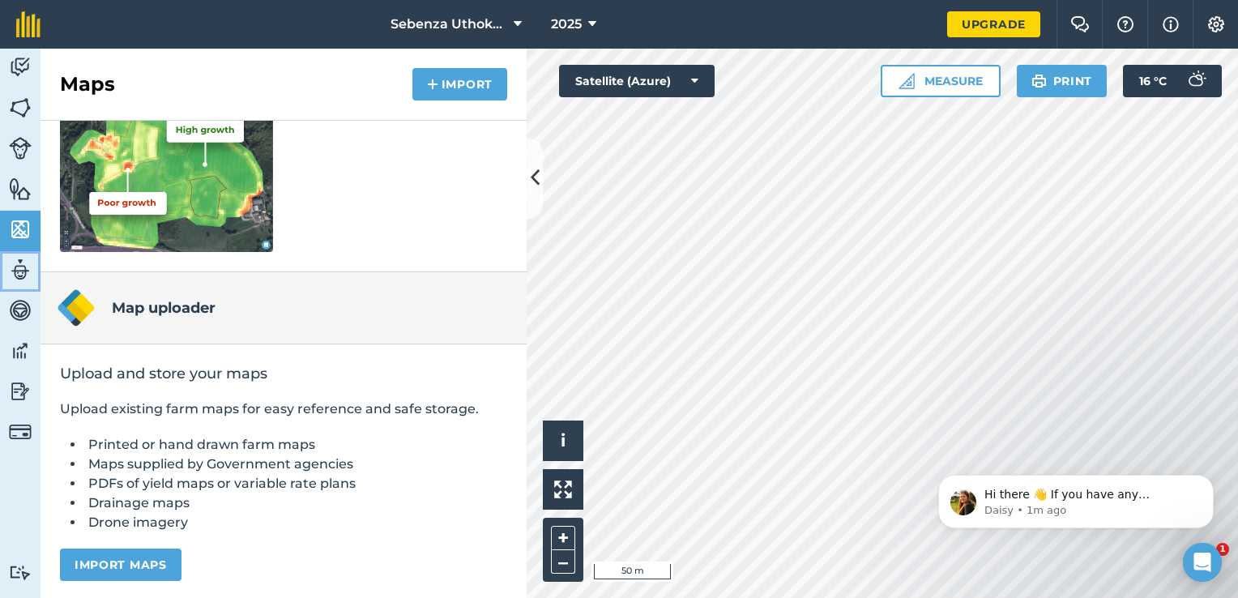
click at [19, 271] on img at bounding box center [20, 270] width 23 height 24
select select "MEMBER"
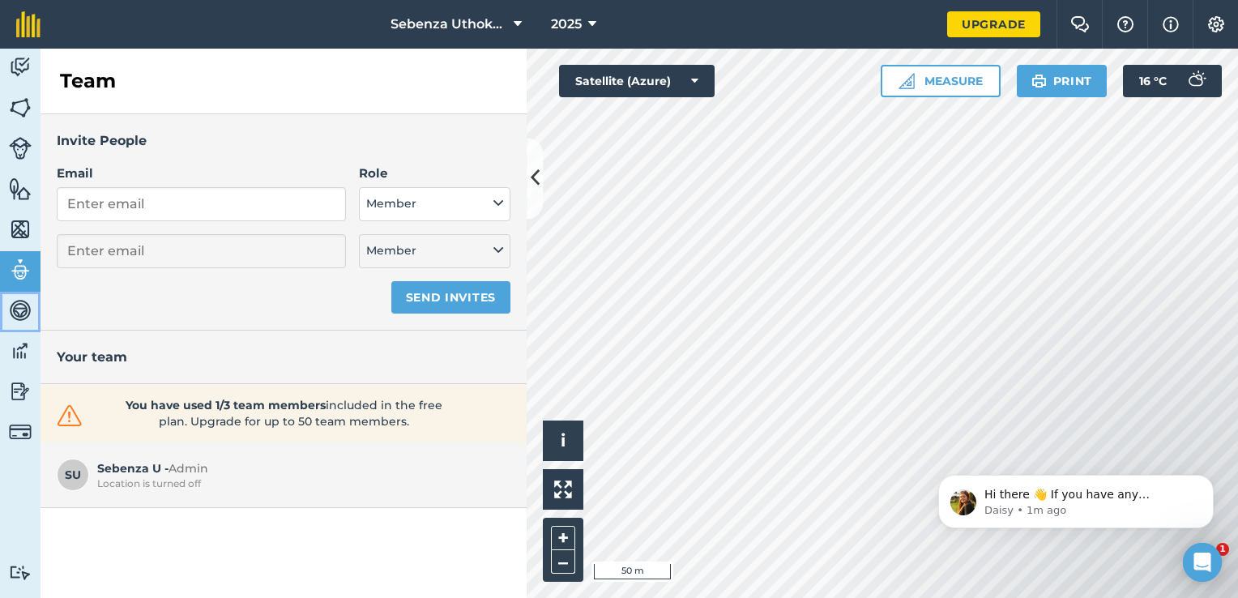
click at [23, 313] on img at bounding box center [20, 310] width 23 height 24
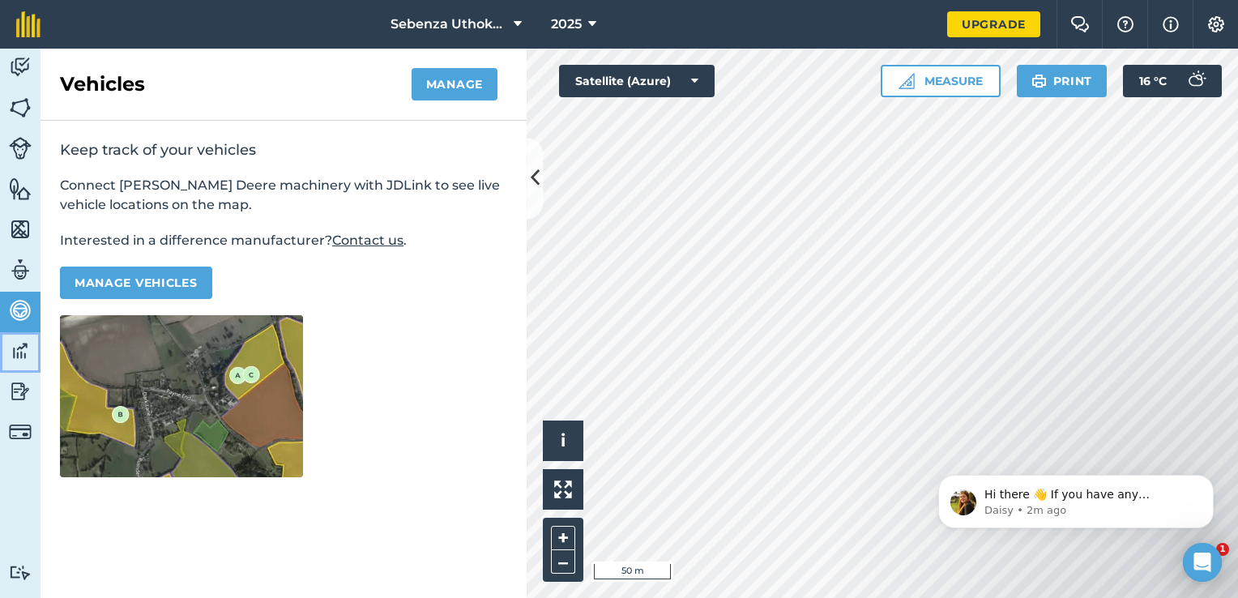
click at [15, 344] on img at bounding box center [20, 351] width 23 height 24
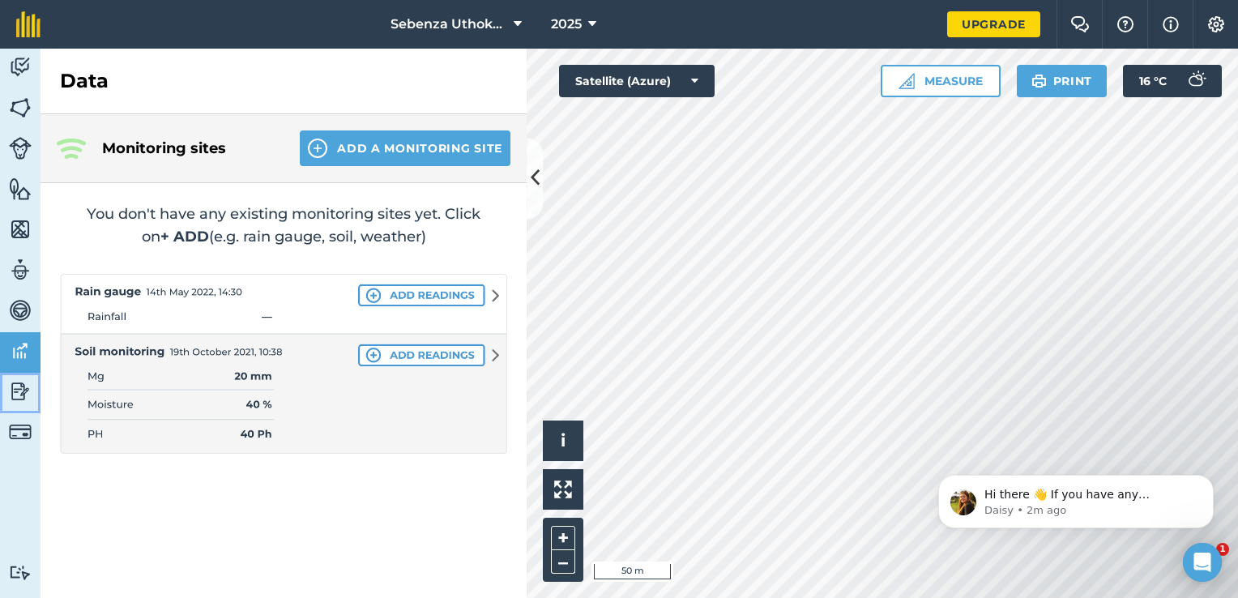
click at [14, 385] on img at bounding box center [20, 391] width 23 height 24
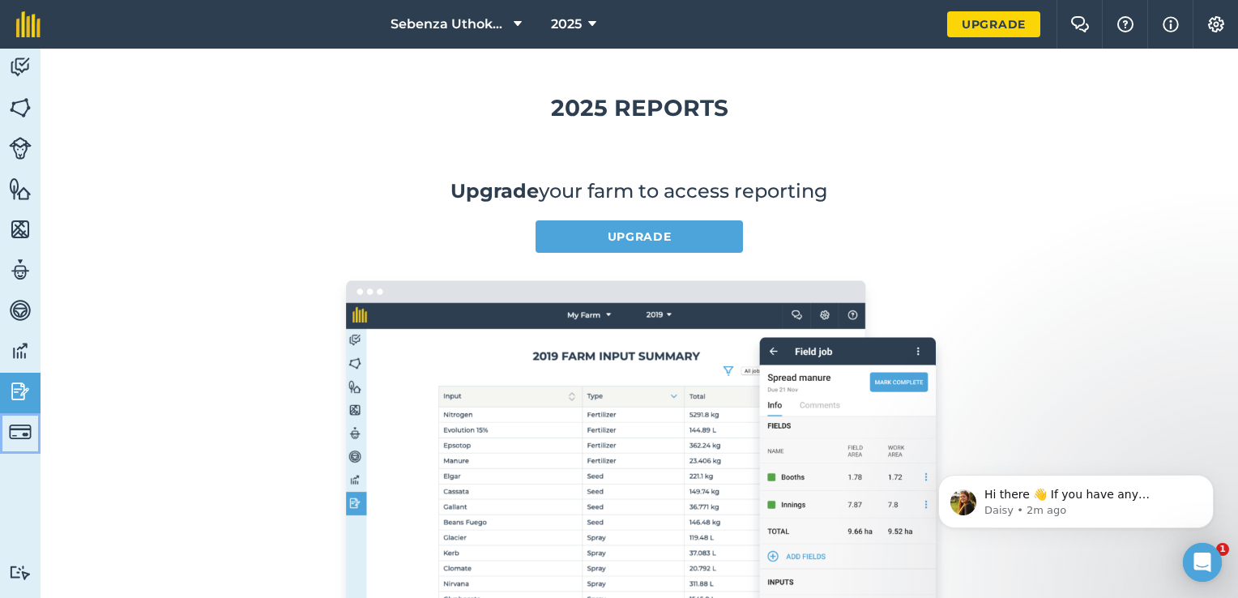
click at [20, 433] on img at bounding box center [20, 432] width 23 height 23
